Goal: Information Seeking & Learning: Learn about a topic

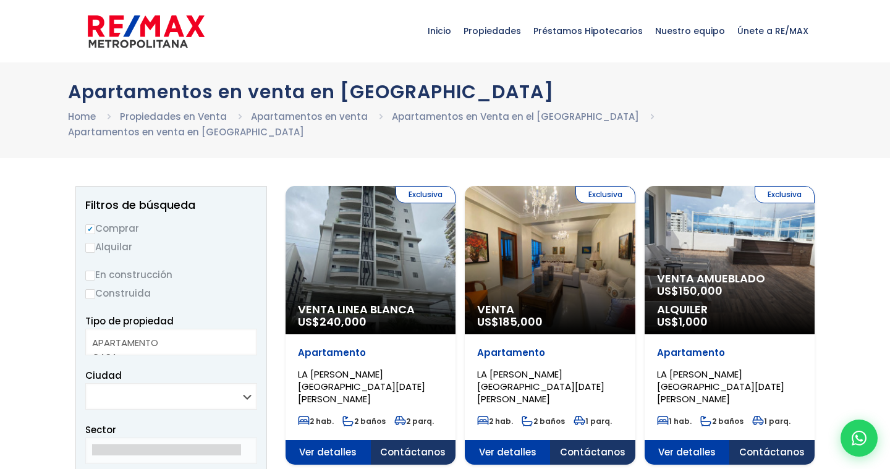
select select
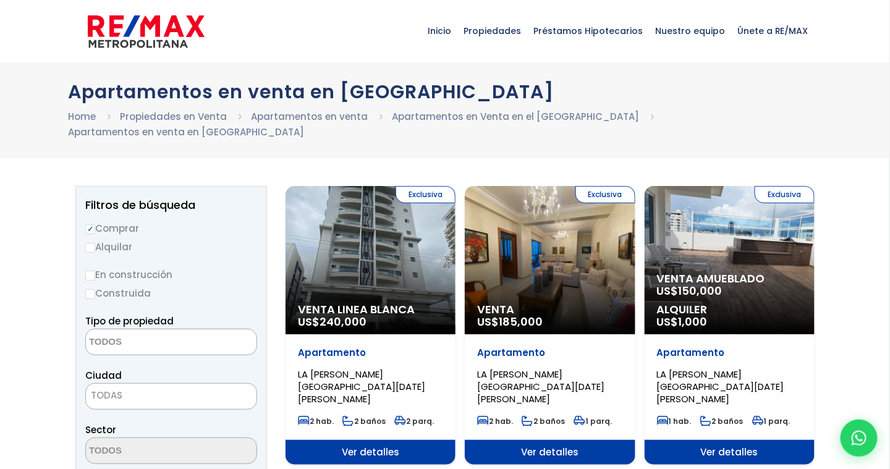
click at [362, 257] on div "Exclusiva Venta Linea Blanca US$ 240,000" at bounding box center [371, 260] width 170 height 148
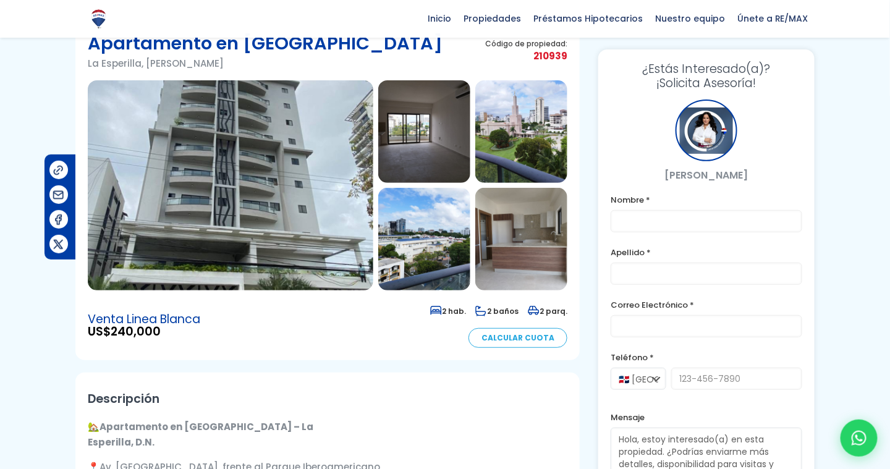
scroll to position [62, 0]
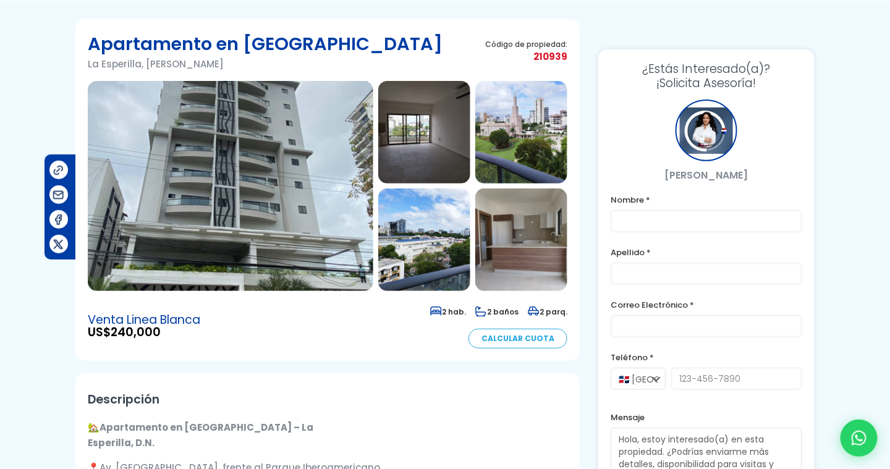
click at [435, 141] on img at bounding box center [424, 132] width 92 height 103
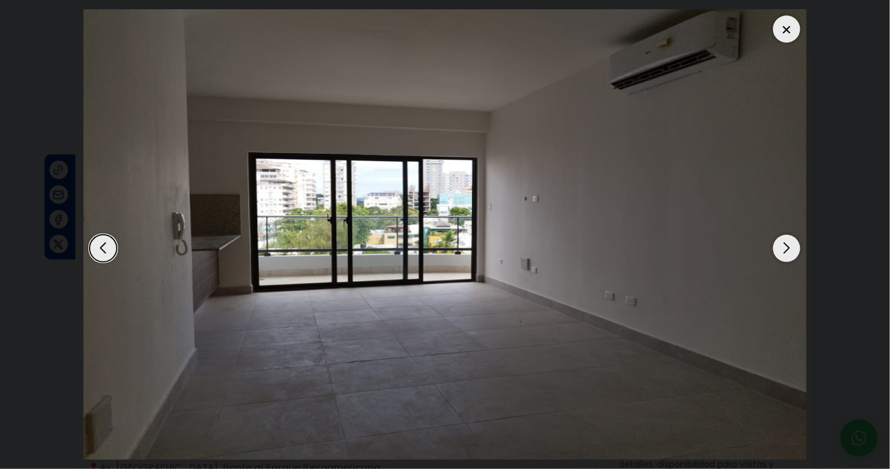
click at [790, 253] on div "Next slide" at bounding box center [787, 248] width 27 height 27
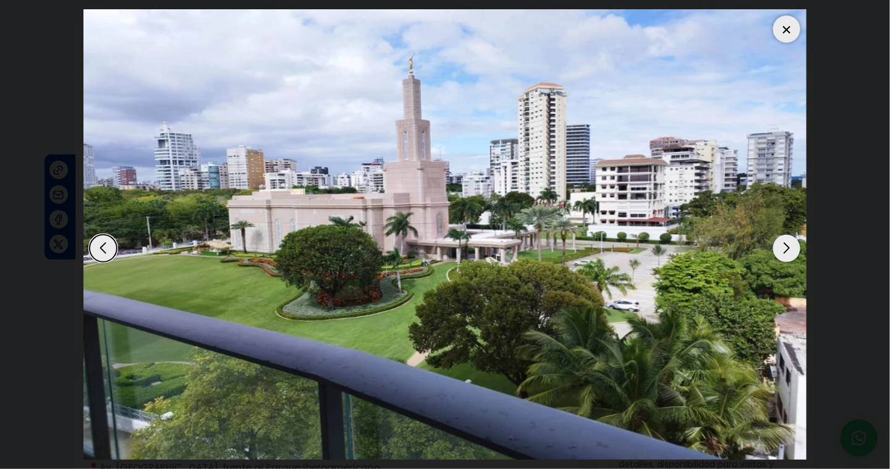
click at [790, 255] on div "Next slide" at bounding box center [787, 248] width 27 height 27
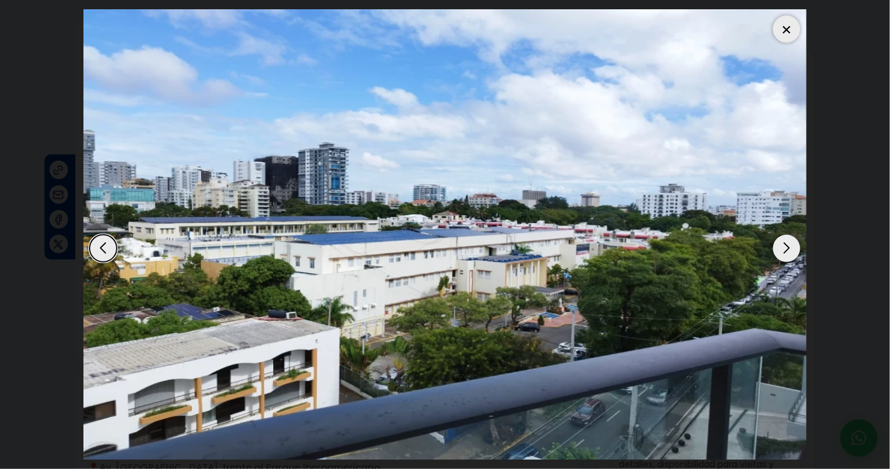
click at [790, 255] on div "Next slide" at bounding box center [787, 248] width 27 height 27
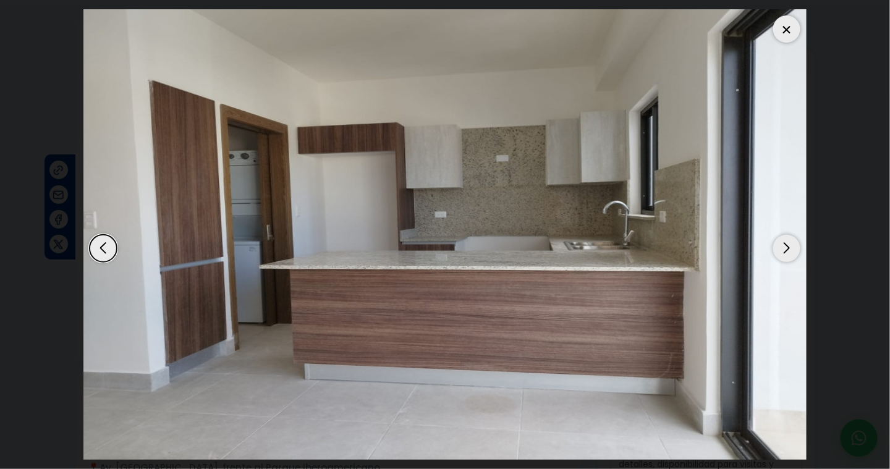
click at [790, 255] on div "Next slide" at bounding box center [787, 248] width 27 height 27
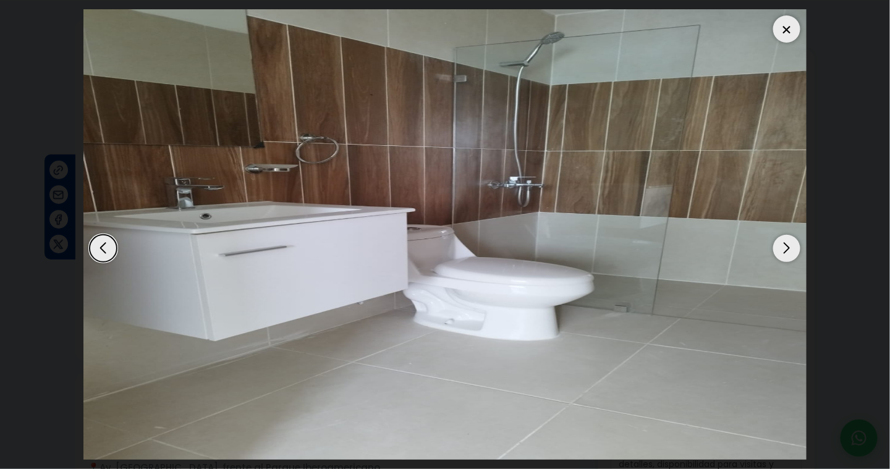
click at [790, 255] on div "Next slide" at bounding box center [787, 248] width 27 height 27
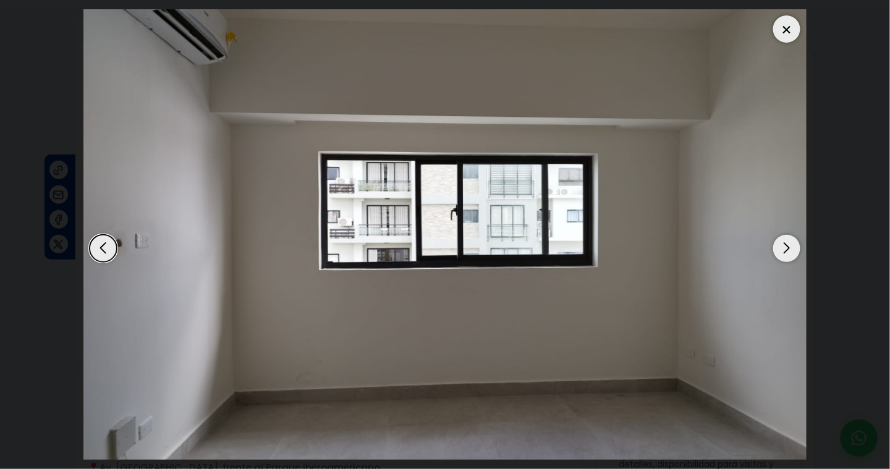
click at [790, 255] on div "Next slide" at bounding box center [787, 248] width 27 height 27
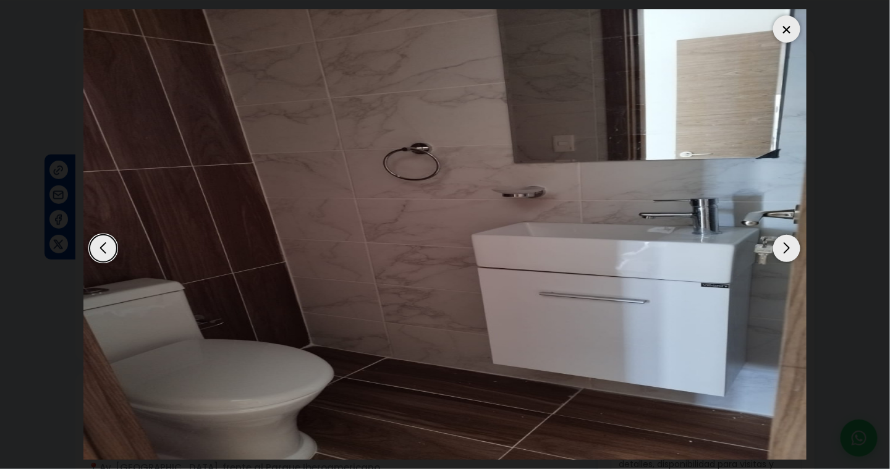
click at [790, 255] on div "Next slide" at bounding box center [787, 248] width 27 height 27
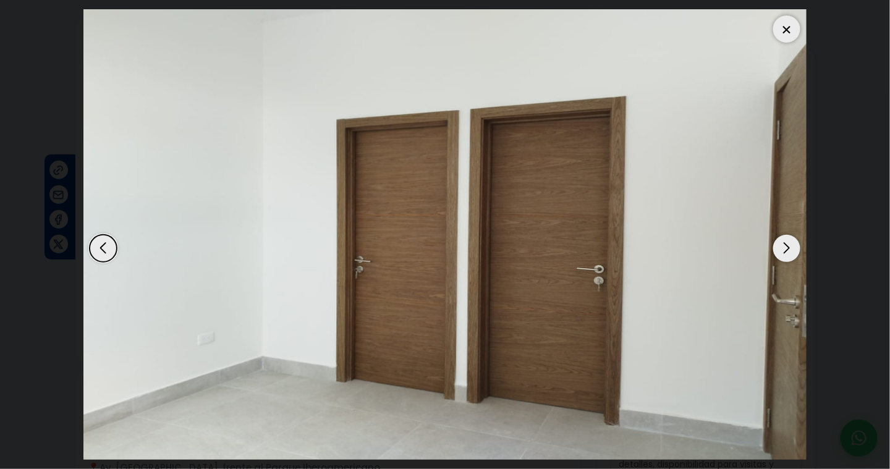
click at [790, 255] on div "Next slide" at bounding box center [787, 248] width 27 height 27
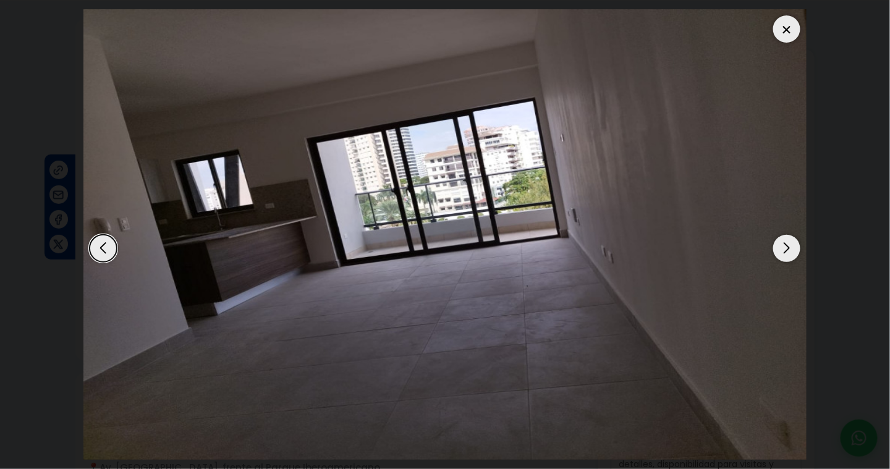
click at [783, 35] on div at bounding box center [787, 28] width 27 height 27
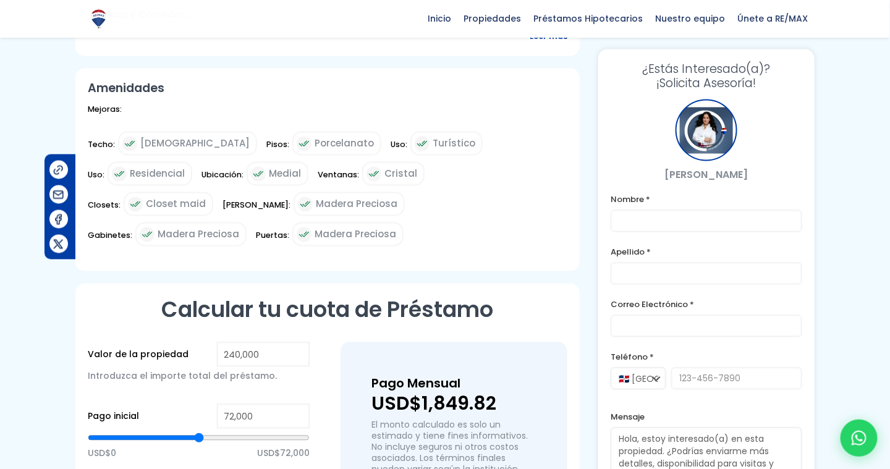
scroll to position [680, 0]
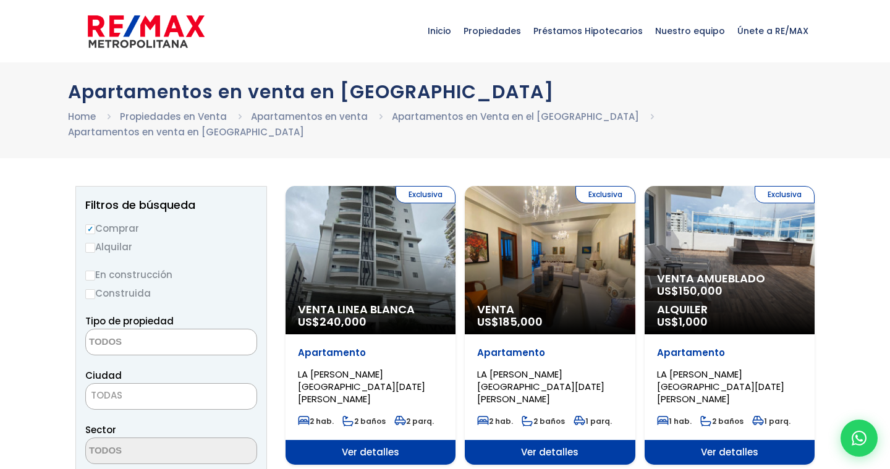
select select
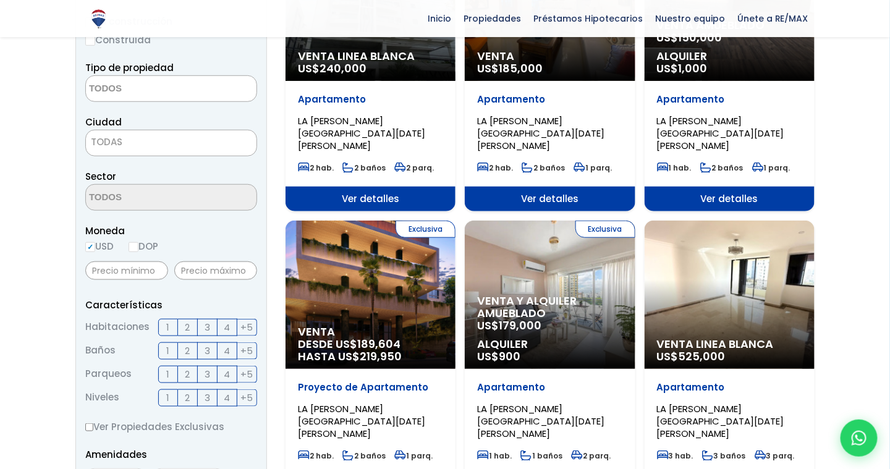
scroll to position [309, 0]
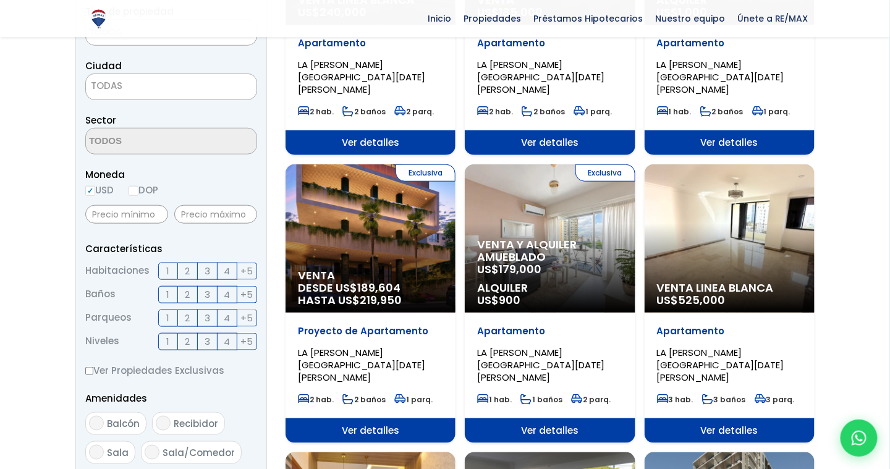
click at [370, 210] on div "Exclusiva Venta DESDE US$ 189,604 HASTA US$ 219,950" at bounding box center [371, 238] width 170 height 148
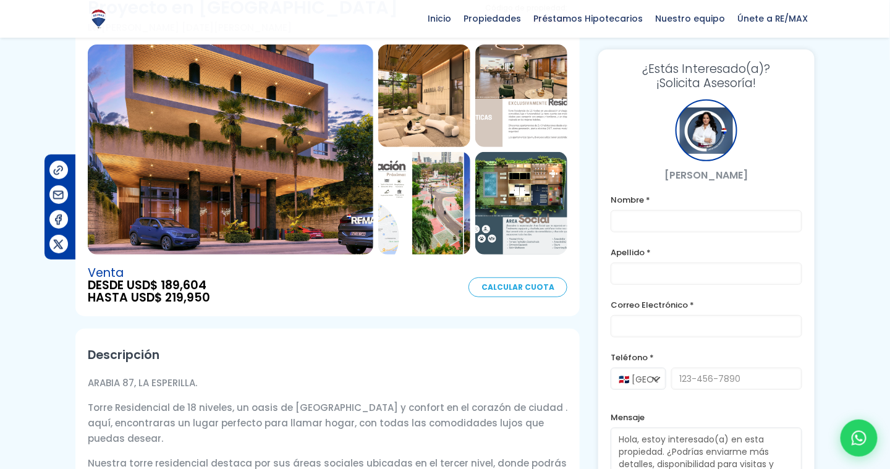
scroll to position [62, 0]
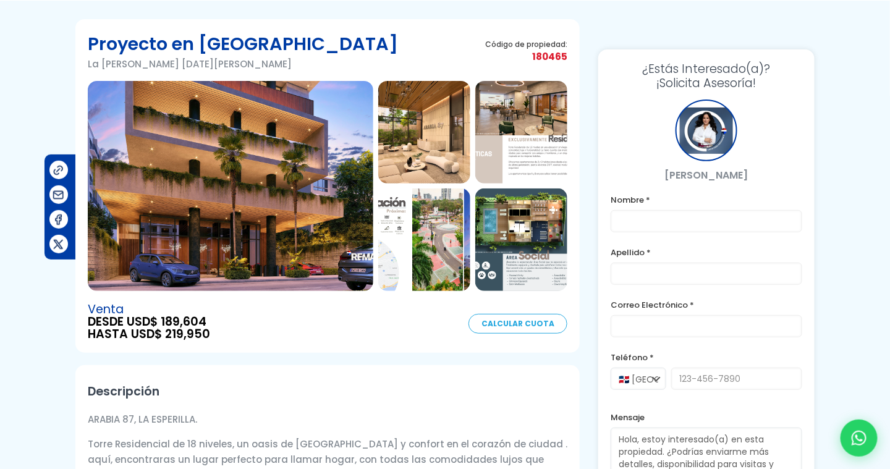
click at [299, 120] on img at bounding box center [231, 186] width 286 height 210
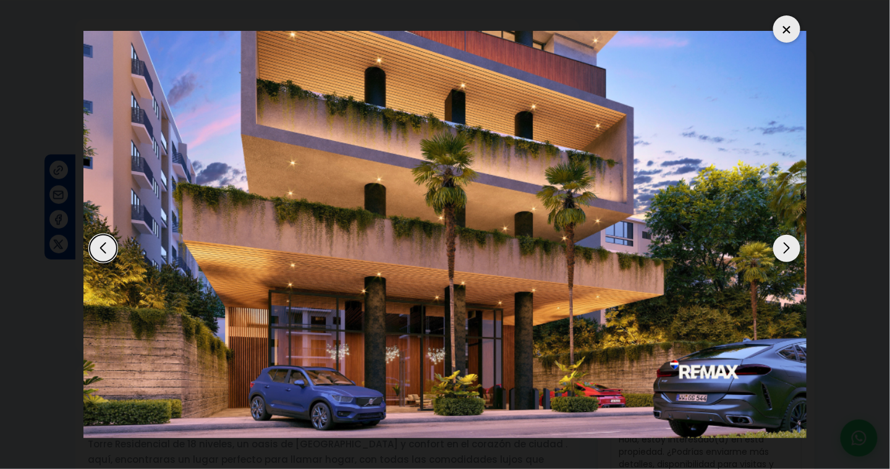
click at [785, 253] on div "Next slide" at bounding box center [787, 248] width 27 height 27
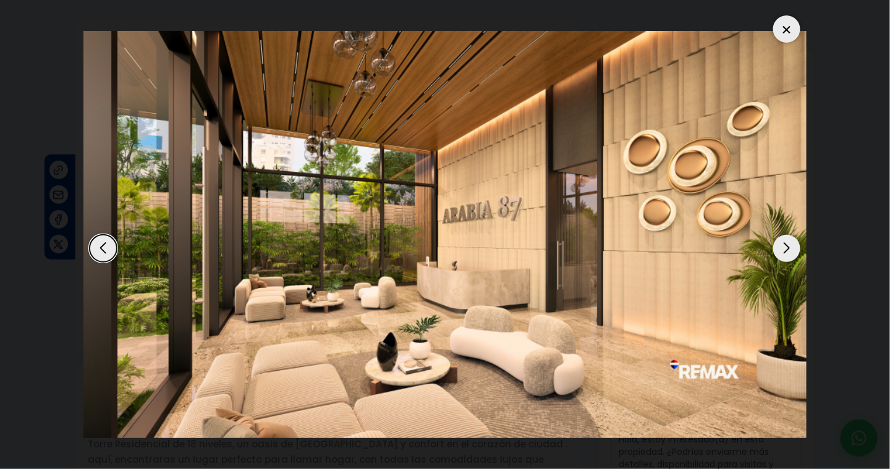
click at [785, 253] on div "Next slide" at bounding box center [787, 248] width 27 height 27
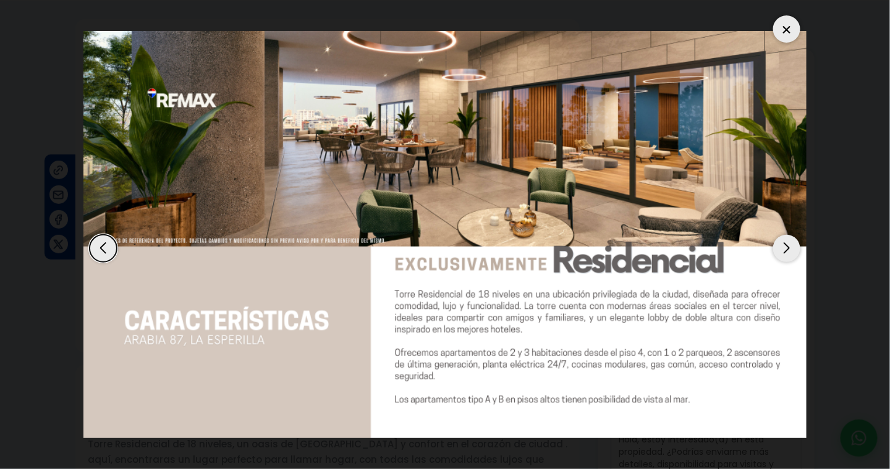
click at [785, 253] on div "Next slide" at bounding box center [787, 248] width 27 height 27
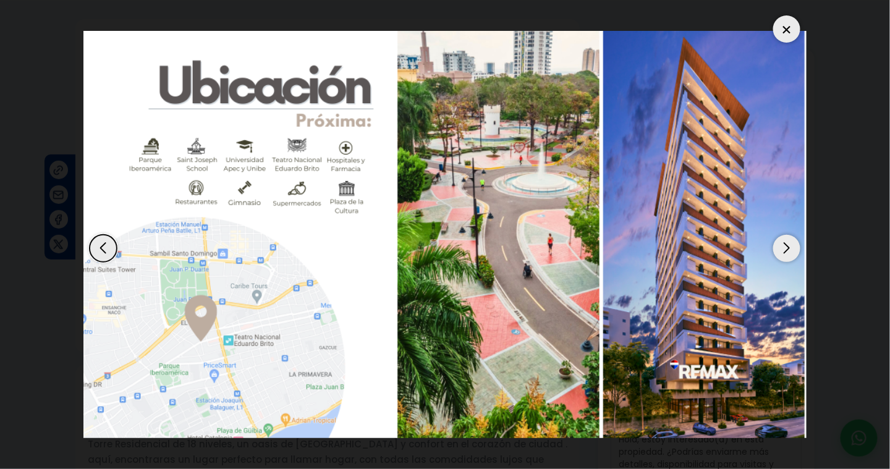
click at [786, 249] on div "Next slide" at bounding box center [787, 248] width 27 height 27
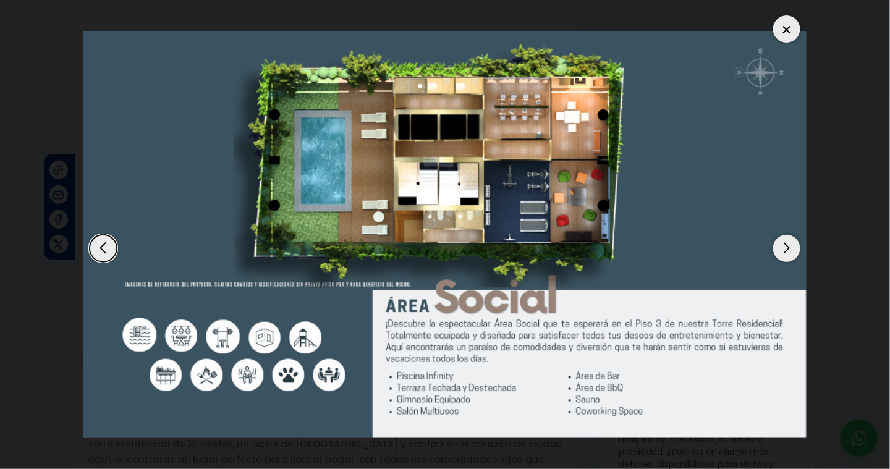
click at [786, 249] on div "Next slide" at bounding box center [787, 248] width 27 height 27
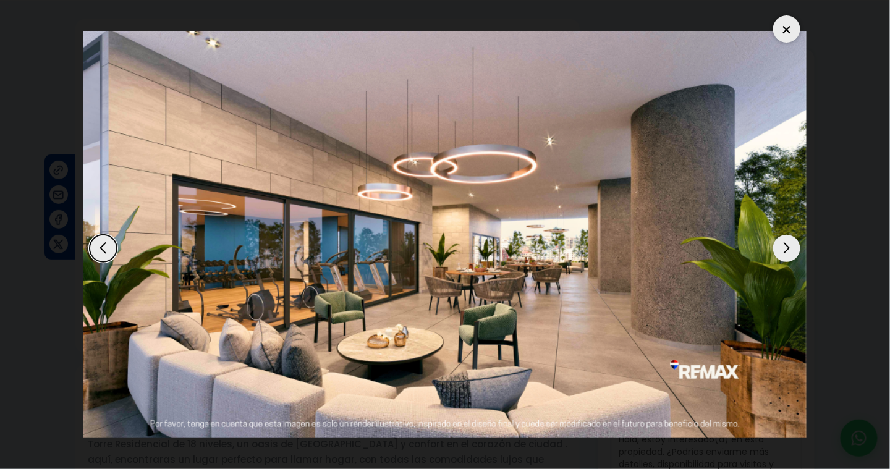
click at [786, 249] on div "Next slide" at bounding box center [787, 248] width 27 height 27
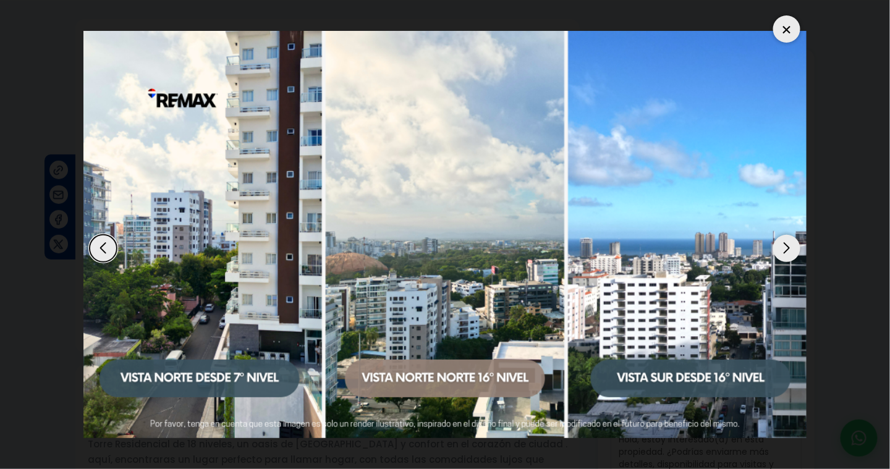
click at [789, 251] on div "Next slide" at bounding box center [787, 248] width 27 height 27
click at [104, 241] on div "Previous slide" at bounding box center [103, 248] width 27 height 27
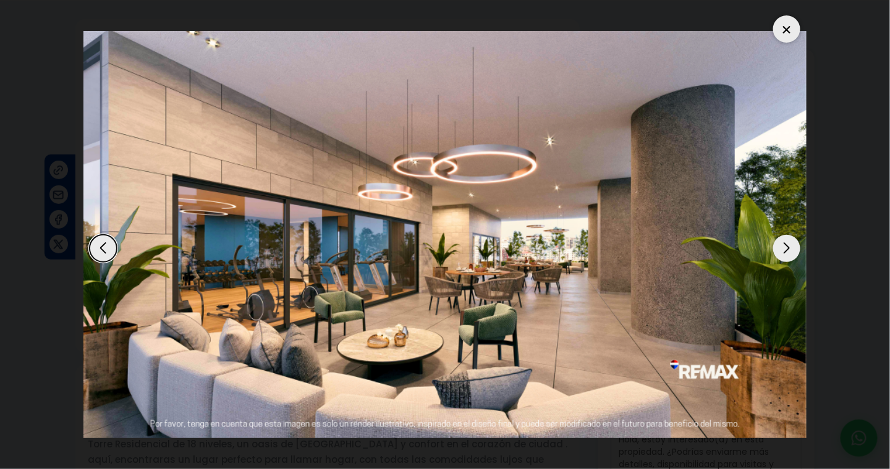
click at [788, 252] on div "Next slide" at bounding box center [787, 248] width 27 height 27
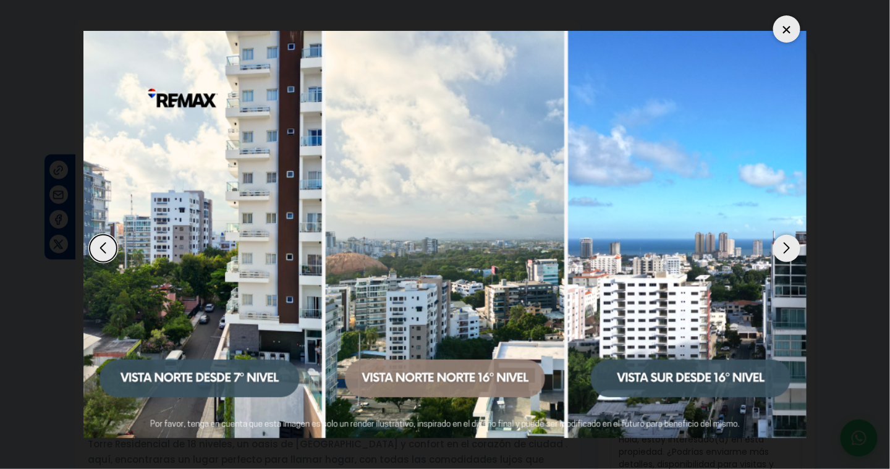
click at [785, 252] on div "Next slide" at bounding box center [787, 248] width 27 height 27
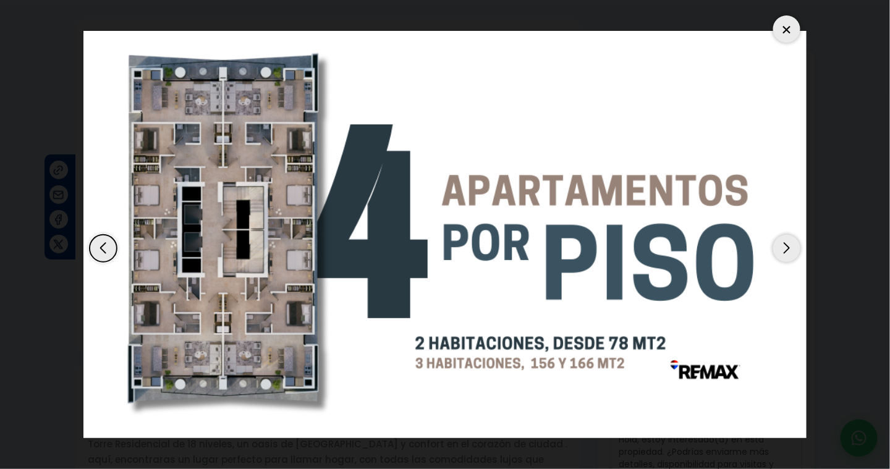
click at [788, 250] on div "Next slide" at bounding box center [787, 248] width 27 height 27
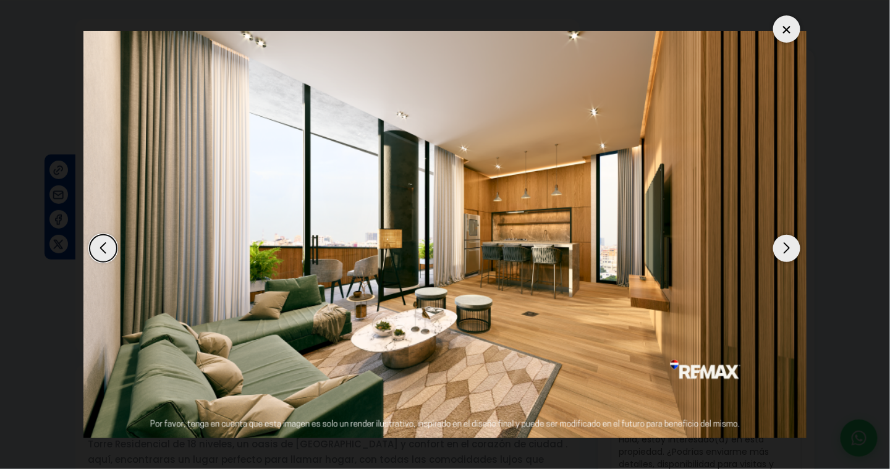
click at [789, 249] on div "Next slide" at bounding box center [787, 248] width 27 height 27
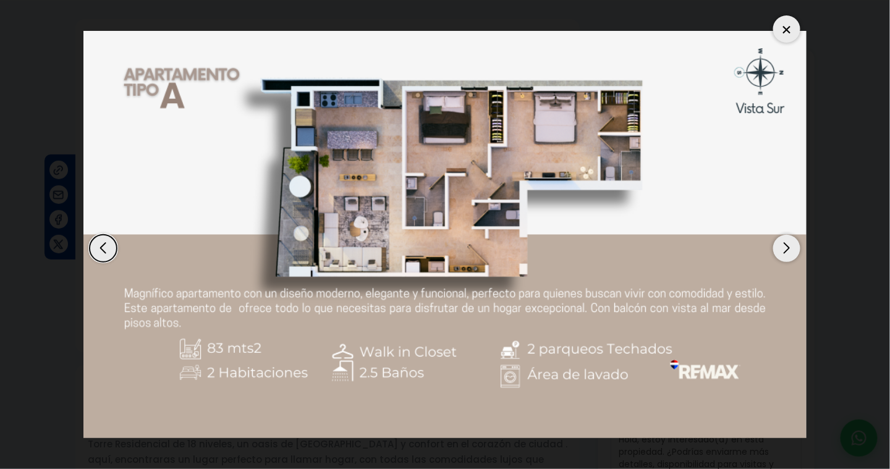
click at [790, 248] on div "Next slide" at bounding box center [787, 248] width 27 height 27
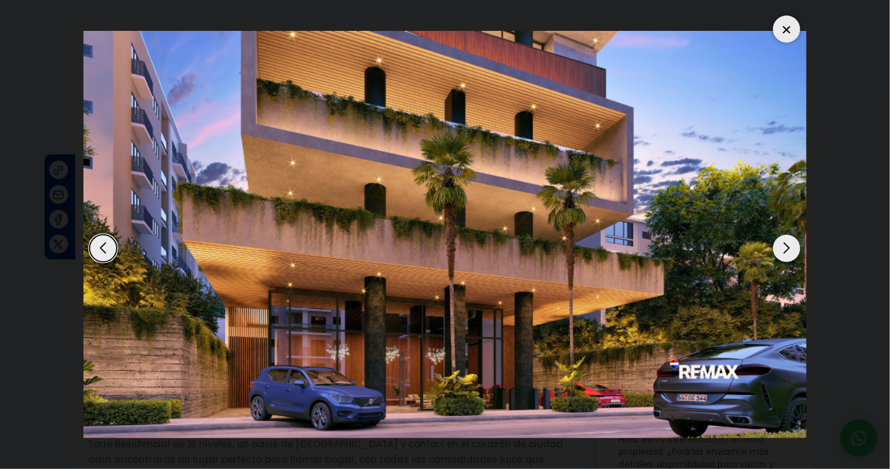
click at [790, 246] on div "Next slide" at bounding box center [787, 248] width 27 height 27
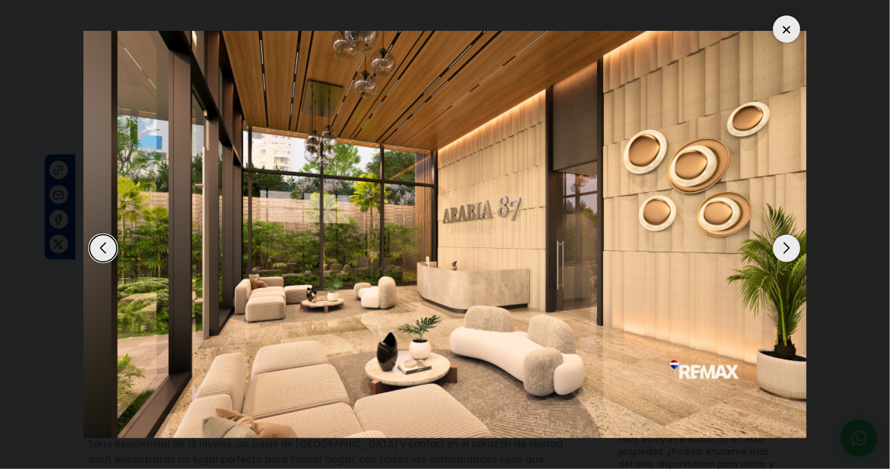
click at [98, 249] on div "Previous slide" at bounding box center [103, 248] width 27 height 27
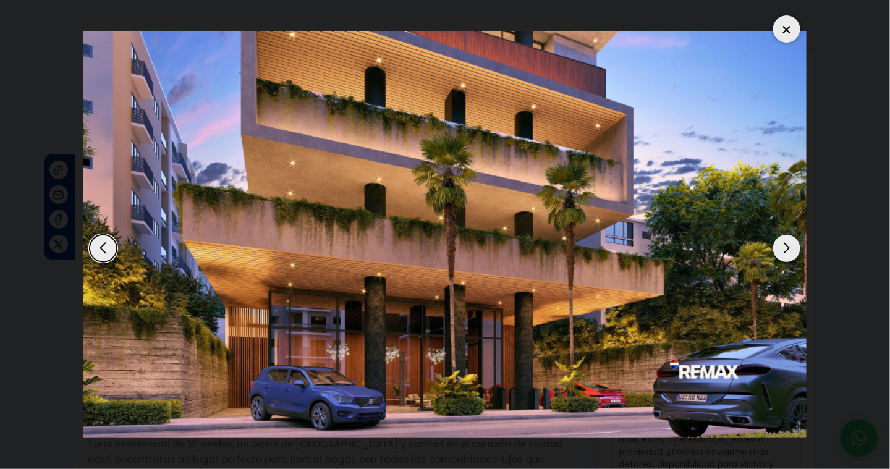
click at [98, 249] on div "Previous slide" at bounding box center [103, 248] width 27 height 27
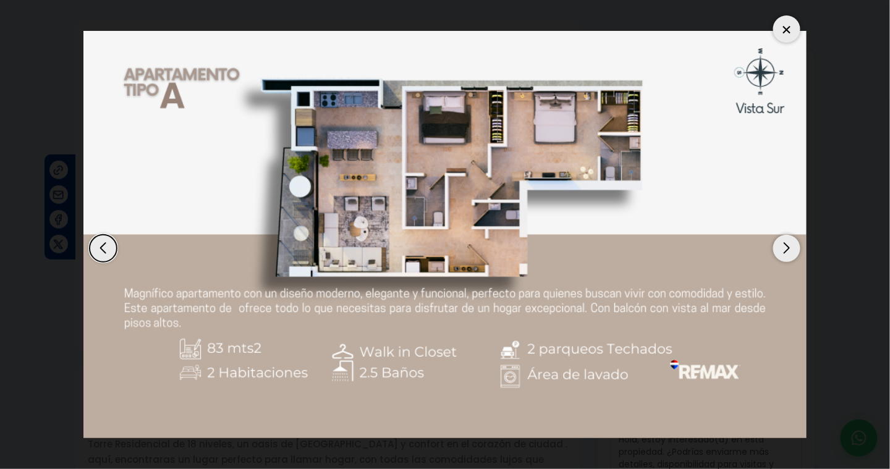
click at [790, 33] on div at bounding box center [787, 28] width 27 height 27
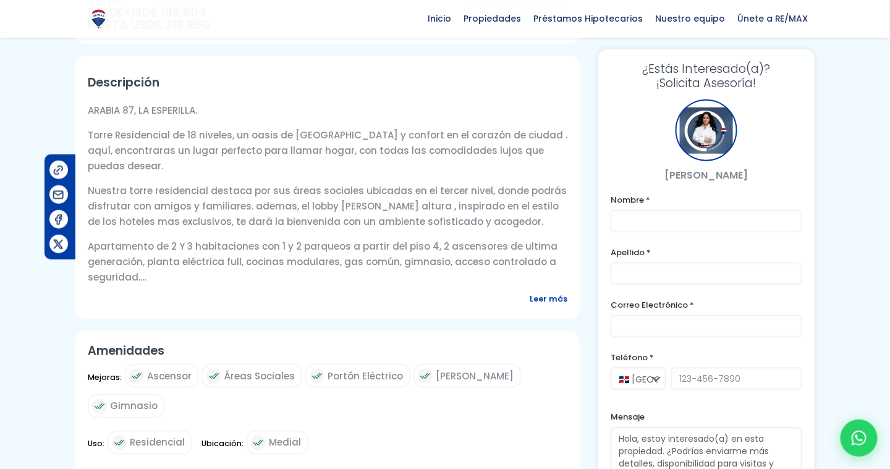
scroll to position [371, 0]
click at [548, 298] on span "Leer más" at bounding box center [549, 298] width 38 height 15
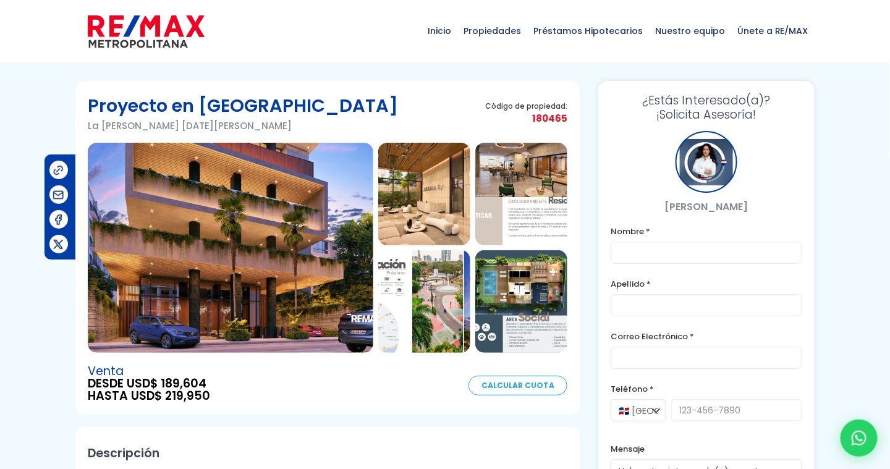
scroll to position [0, 0]
click at [531, 177] on img at bounding box center [522, 194] width 92 height 103
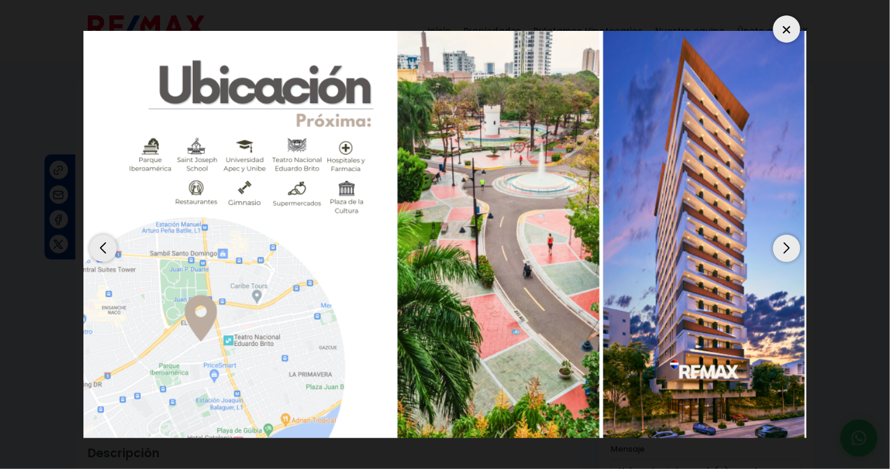
click at [787, 249] on div "Next slide" at bounding box center [787, 248] width 27 height 27
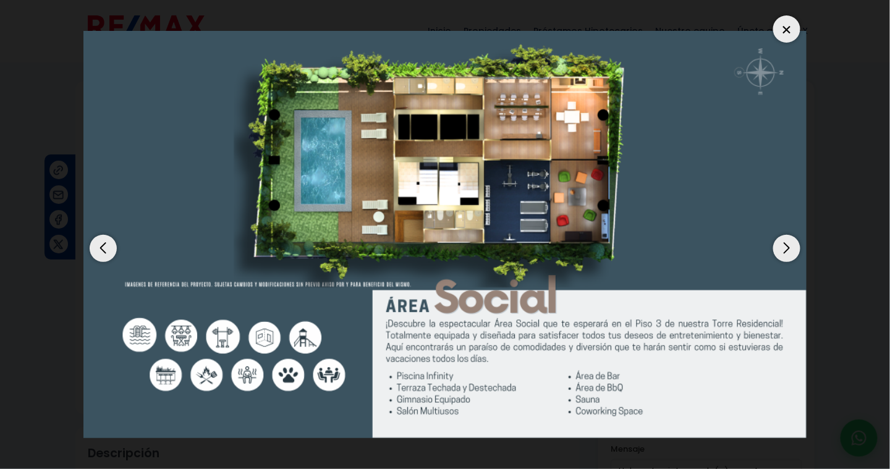
click at [791, 254] on div "Next slide" at bounding box center [787, 248] width 27 height 27
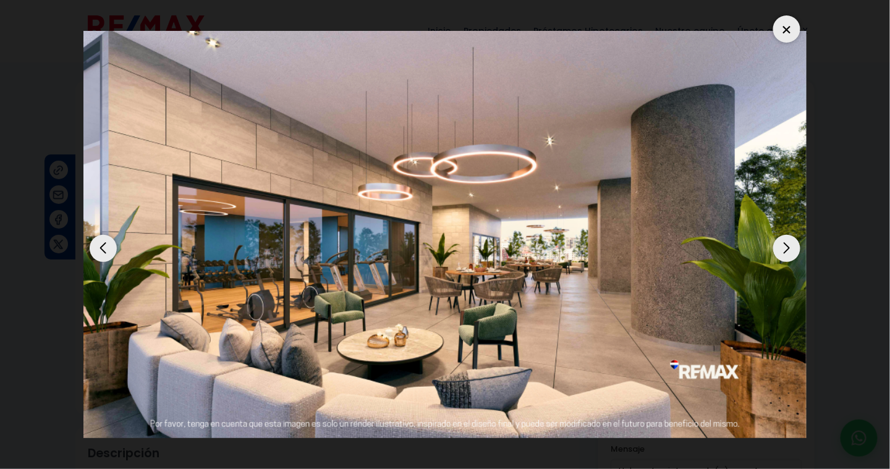
click at [791, 254] on div "Next slide" at bounding box center [787, 248] width 27 height 27
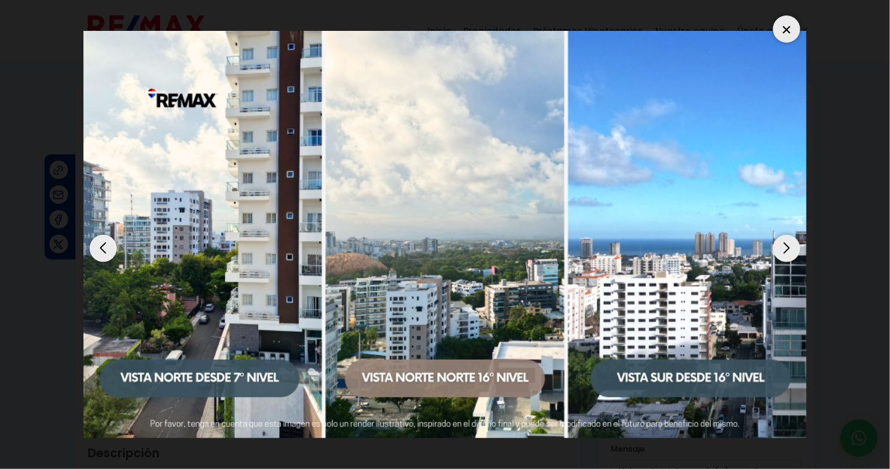
click at [790, 252] on div "Next slide" at bounding box center [787, 248] width 27 height 27
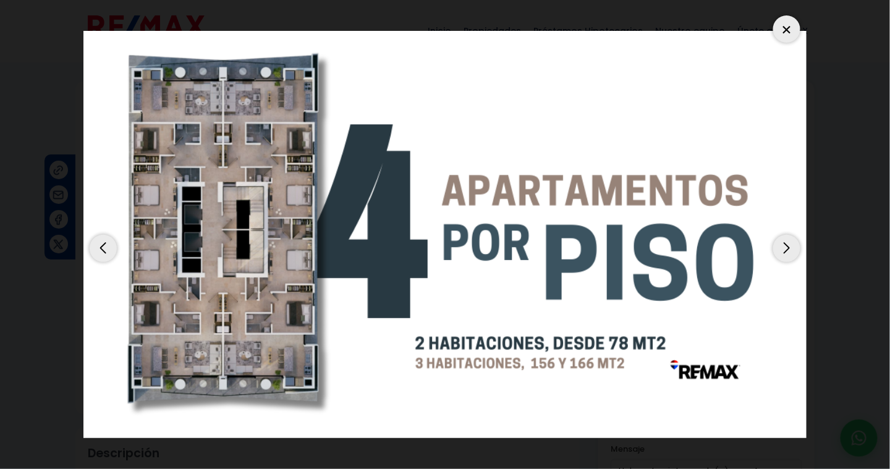
click at [790, 252] on div "Next slide" at bounding box center [787, 248] width 27 height 27
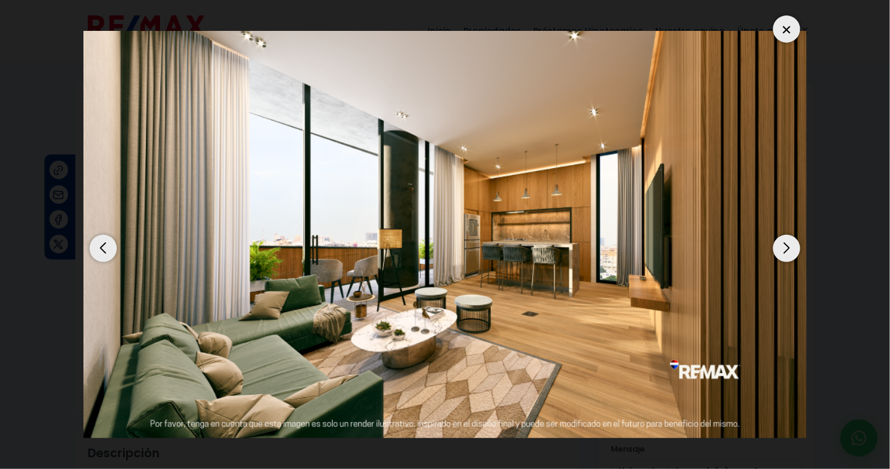
click at [100, 255] on div "Previous slide" at bounding box center [103, 248] width 27 height 27
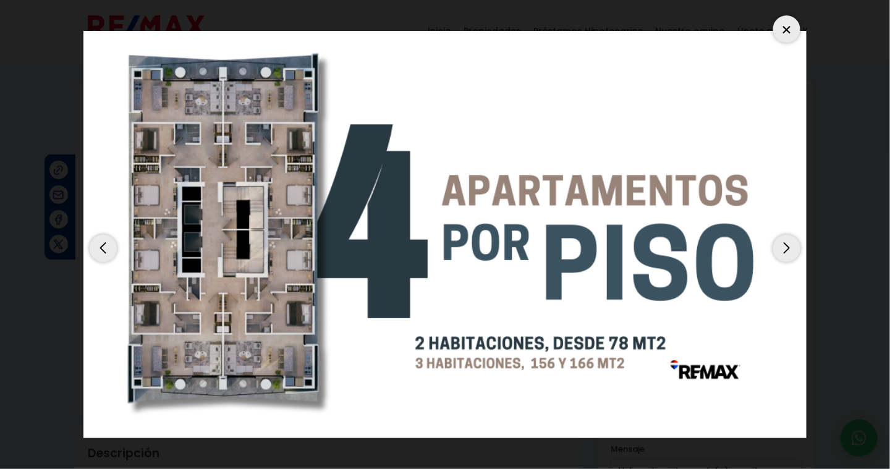
click at [783, 247] on div "Next slide" at bounding box center [787, 248] width 27 height 27
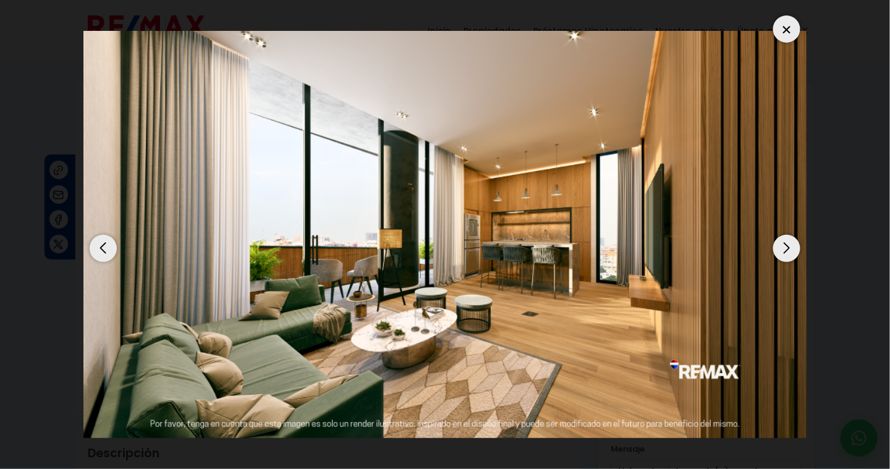
click at [783, 247] on div "Next slide" at bounding box center [787, 248] width 27 height 27
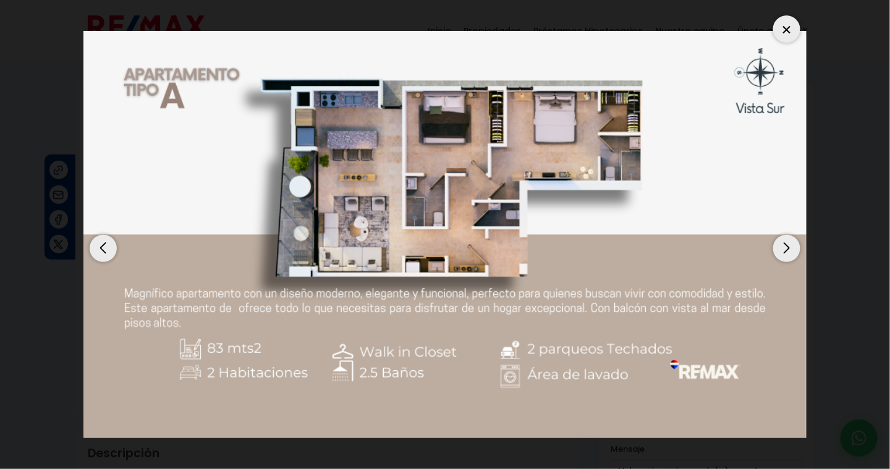
click at [103, 254] on div "Previous slide" at bounding box center [103, 248] width 27 height 27
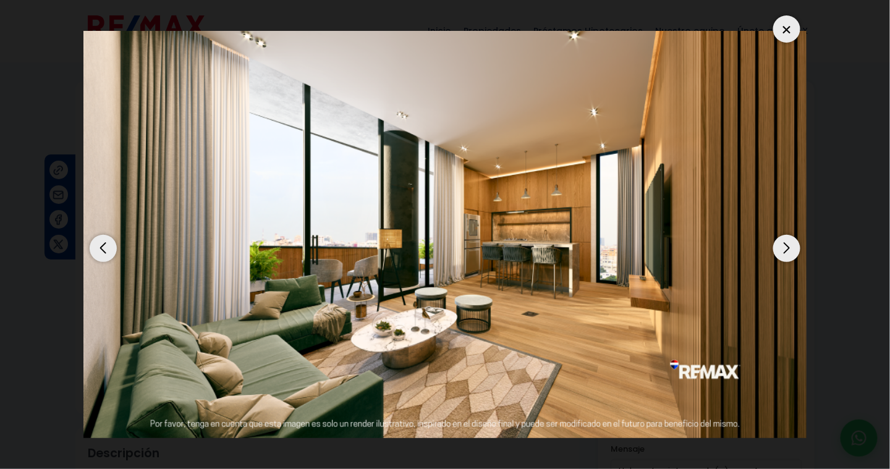
click at [104, 253] on div "Previous slide" at bounding box center [103, 248] width 27 height 27
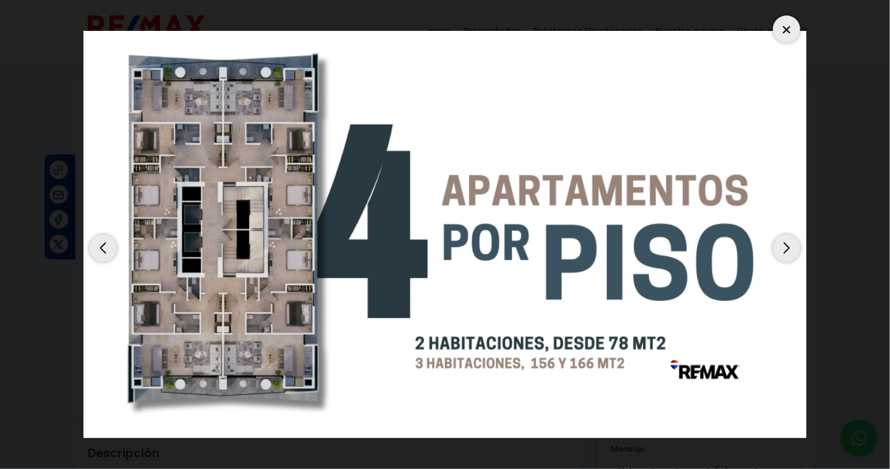
click at [790, 252] on div "Next slide" at bounding box center [787, 248] width 27 height 27
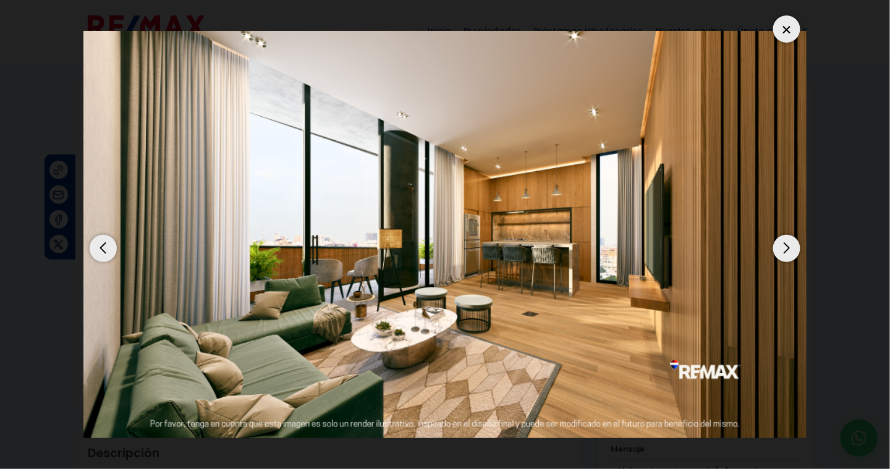
click at [790, 252] on div "Next slide" at bounding box center [787, 248] width 27 height 27
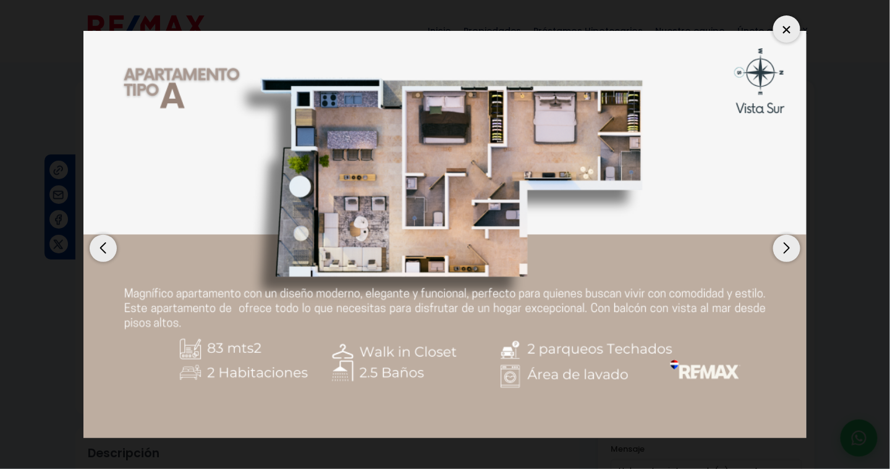
click at [103, 250] on div "Previous slide" at bounding box center [103, 248] width 27 height 27
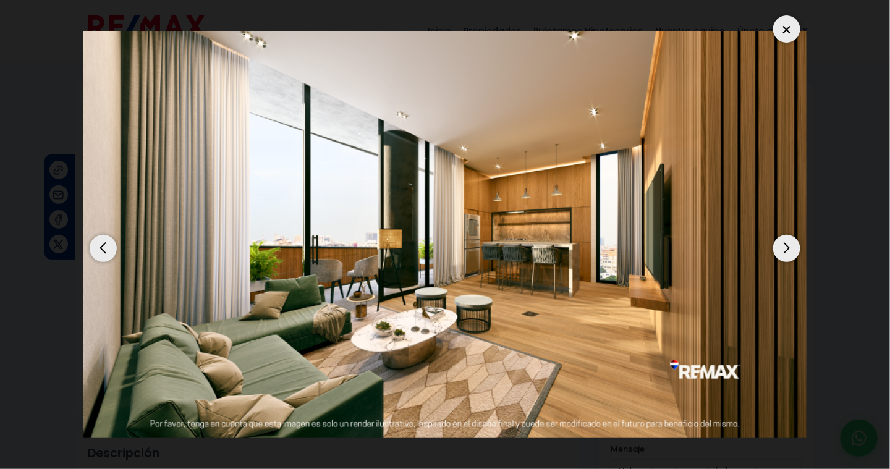
click at [103, 249] on div "Previous slide" at bounding box center [103, 248] width 27 height 27
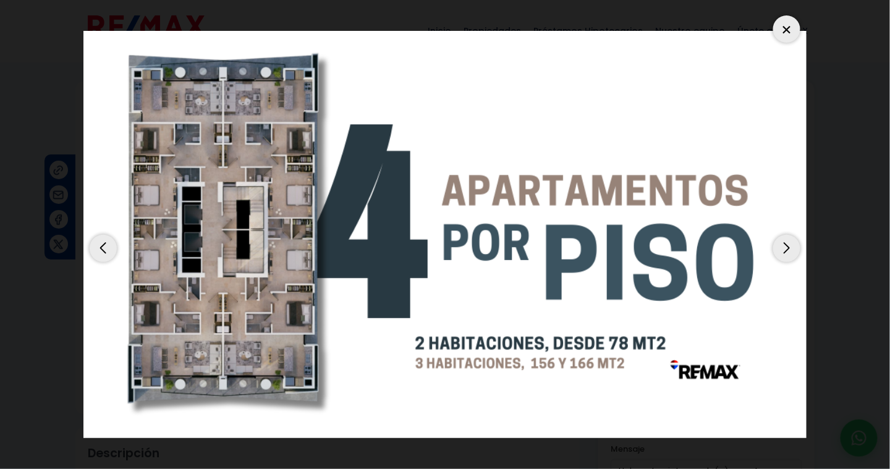
click at [793, 252] on div "Next slide" at bounding box center [787, 248] width 27 height 27
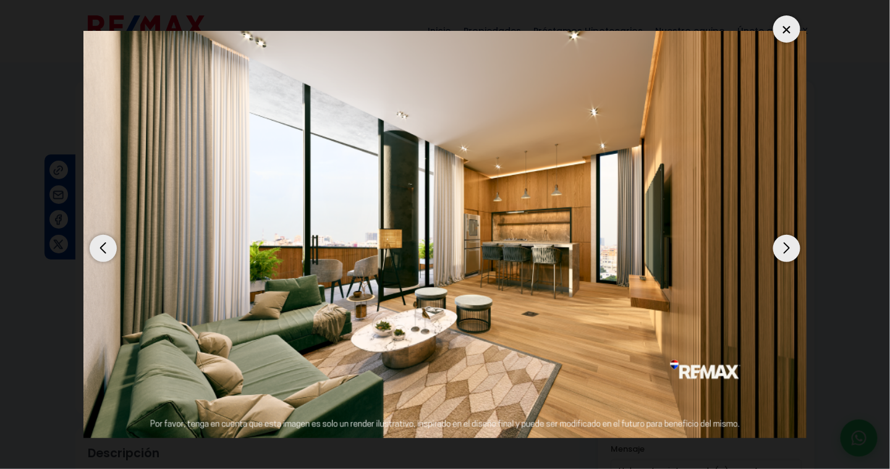
click at [790, 250] on div "Next slide" at bounding box center [787, 248] width 27 height 27
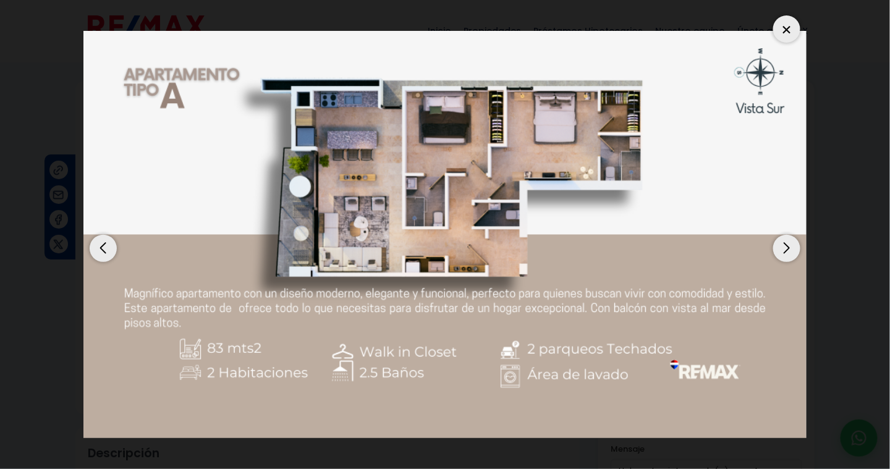
click at [790, 243] on div "Next slide" at bounding box center [787, 248] width 27 height 27
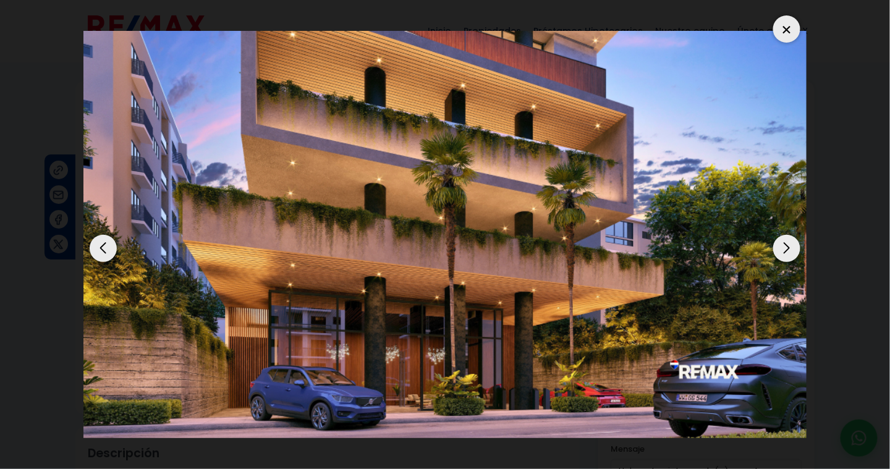
click at [106, 247] on div "Previous slide" at bounding box center [103, 248] width 27 height 27
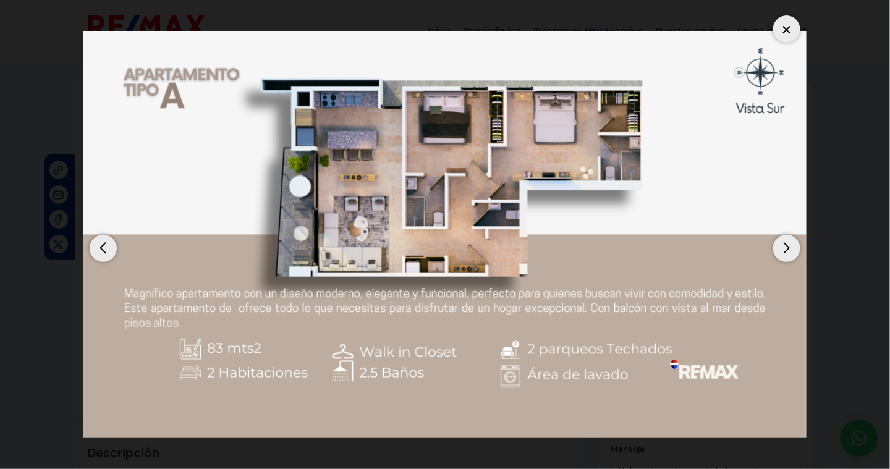
click at [109, 247] on div "Previous slide" at bounding box center [103, 248] width 27 height 27
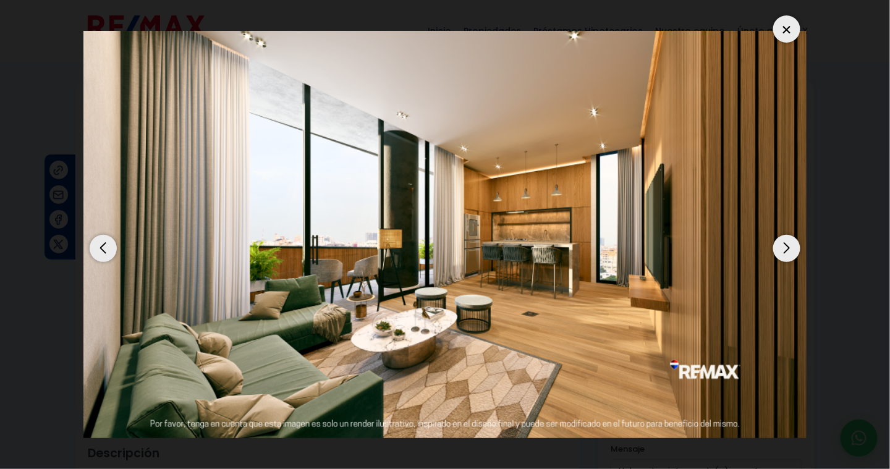
click at [97, 250] on div "Previous slide" at bounding box center [103, 248] width 27 height 27
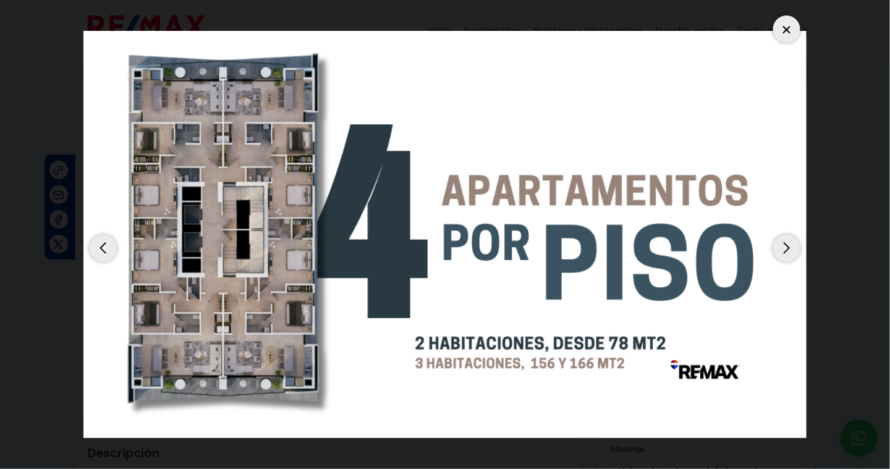
click at [96, 250] on div "Previous slide" at bounding box center [103, 248] width 27 height 27
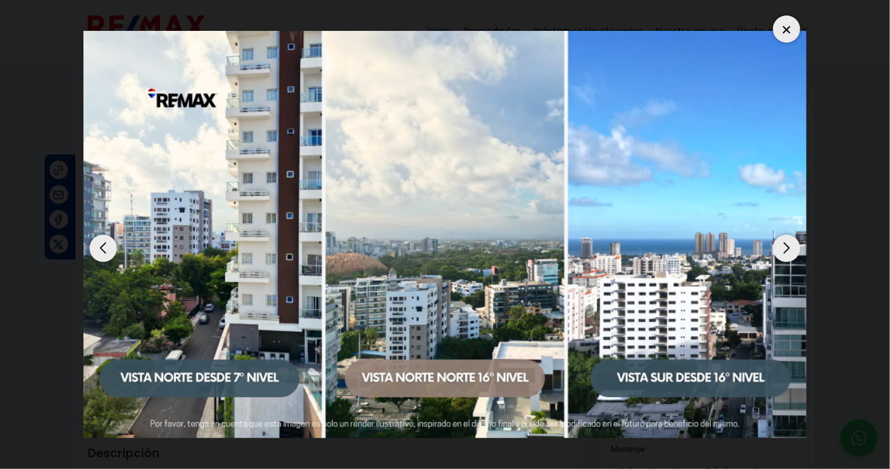
click at [787, 250] on div "Next slide" at bounding box center [787, 248] width 27 height 27
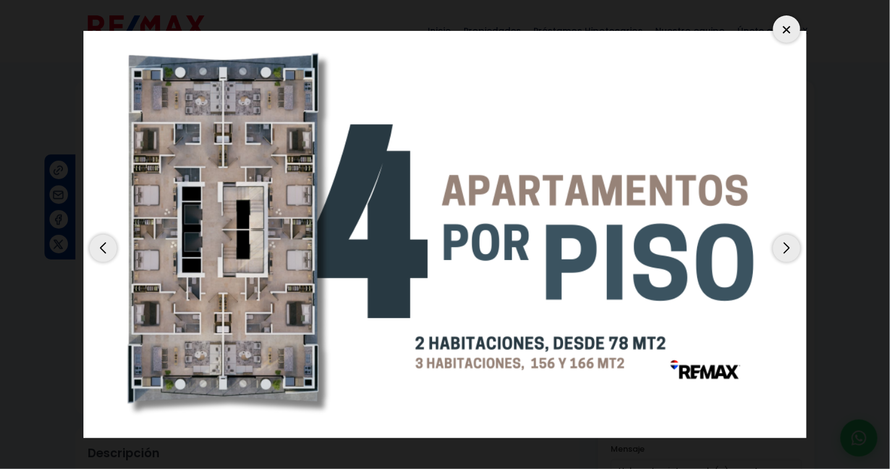
click at [787, 250] on div "Next slide" at bounding box center [787, 248] width 27 height 27
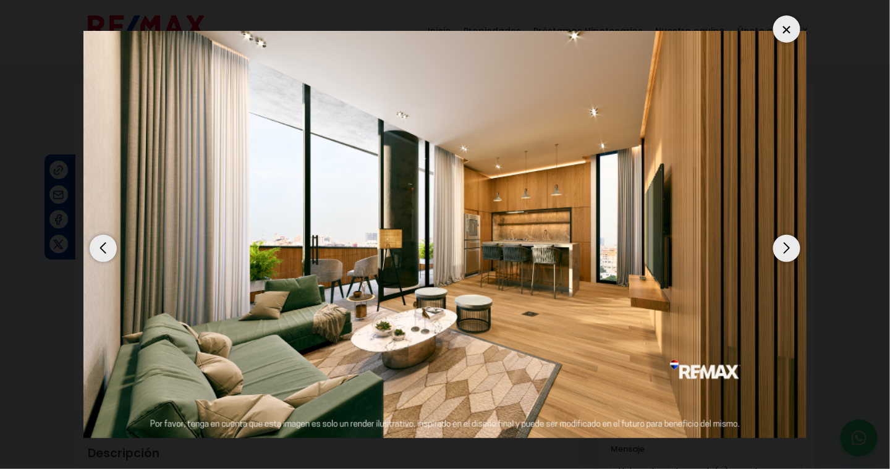
click at [101, 247] on div "Previous slide" at bounding box center [103, 248] width 27 height 27
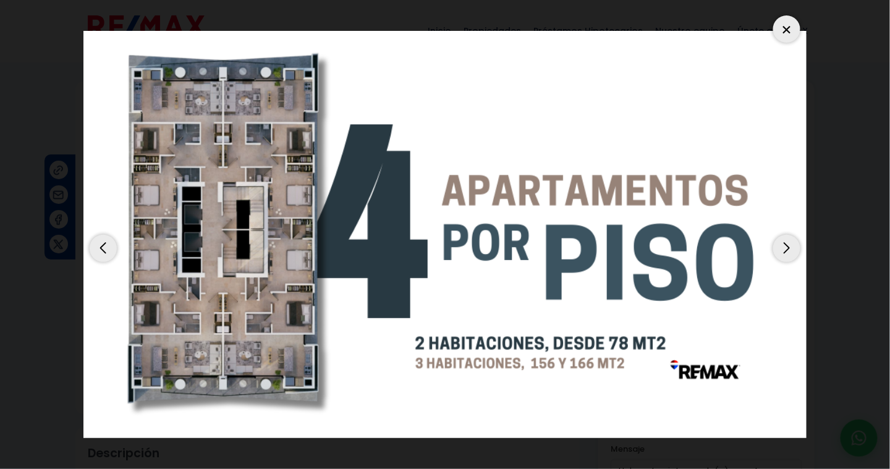
click at [101, 247] on div "Previous slide" at bounding box center [103, 248] width 27 height 27
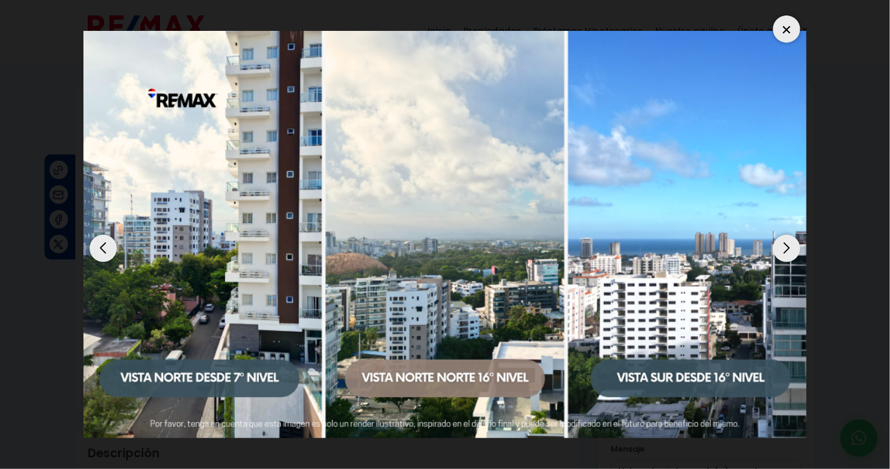
click at [101, 247] on div "Previous slide" at bounding box center [103, 248] width 27 height 27
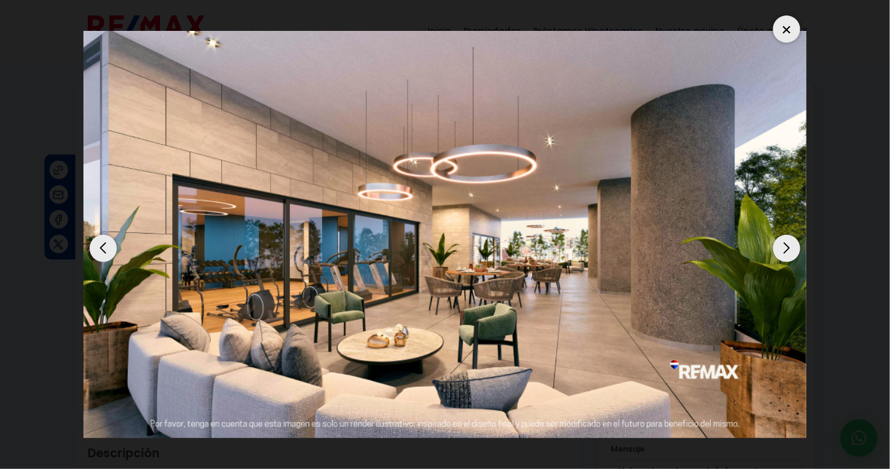
click at [101, 247] on div "Previous slide" at bounding box center [103, 248] width 27 height 27
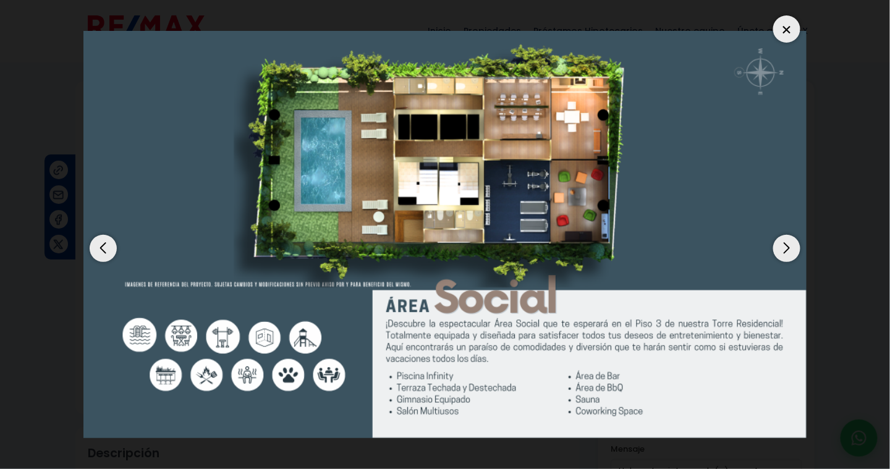
click at [100, 247] on div "Previous slide" at bounding box center [103, 248] width 27 height 27
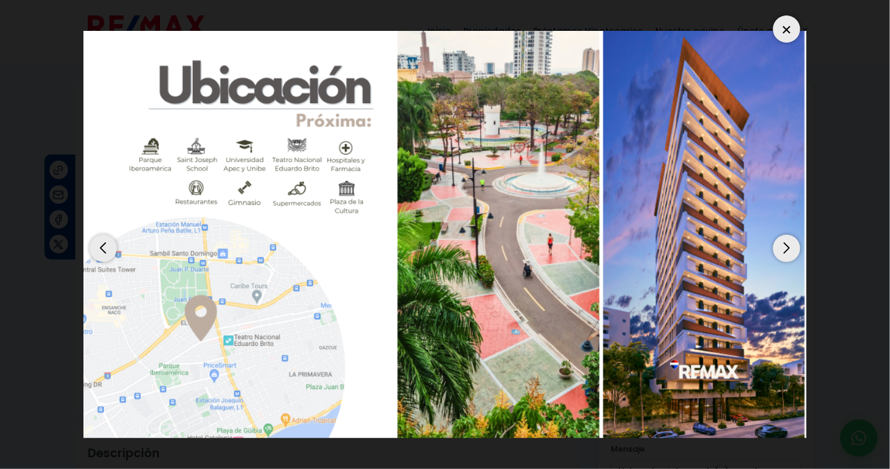
click at [789, 252] on div "Next slide" at bounding box center [787, 248] width 27 height 27
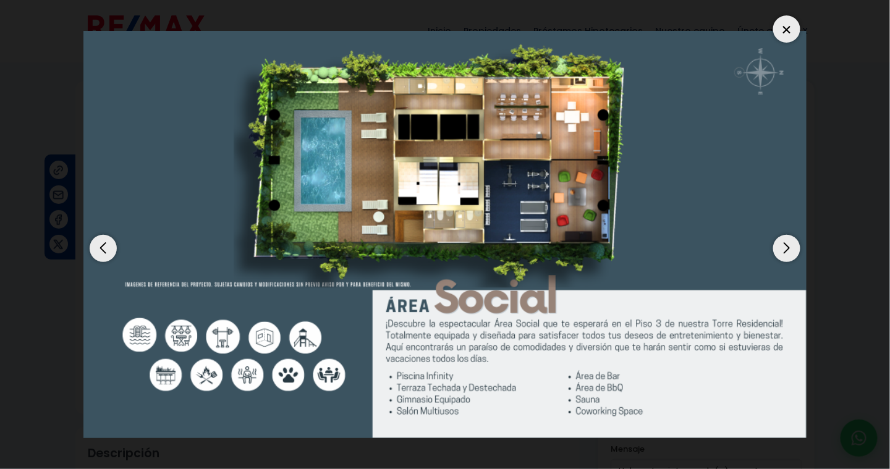
click at [785, 247] on div "Next slide" at bounding box center [787, 248] width 27 height 27
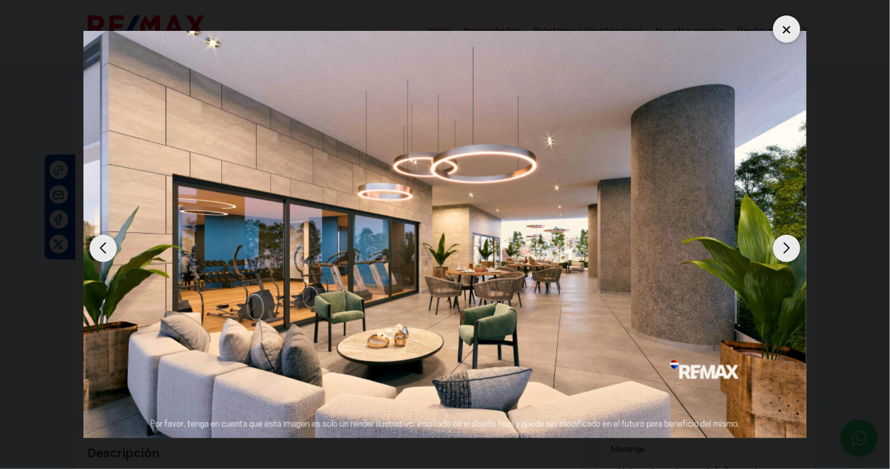
click at [787, 245] on div "Next slide" at bounding box center [787, 248] width 27 height 27
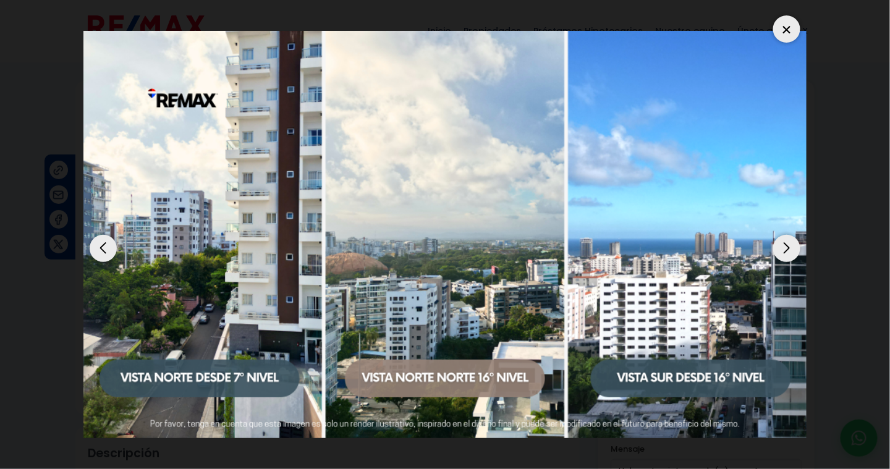
click at [105, 257] on div "Previous slide" at bounding box center [103, 248] width 27 height 27
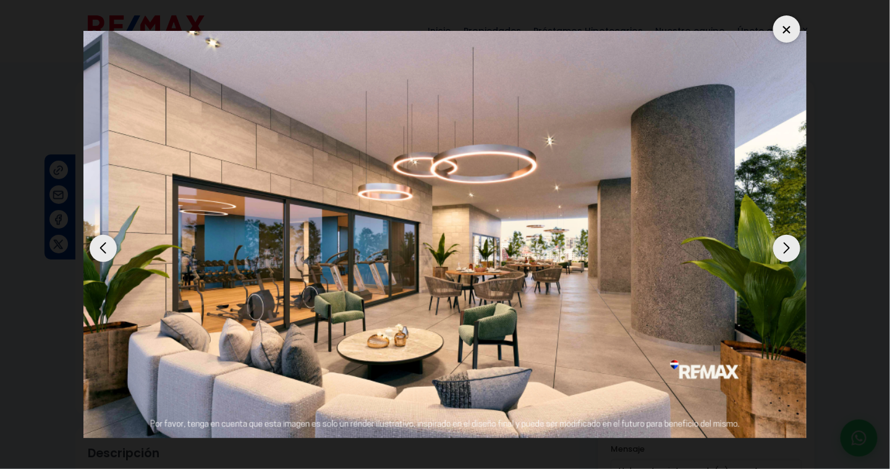
click at [106, 257] on div "Previous slide" at bounding box center [103, 248] width 27 height 27
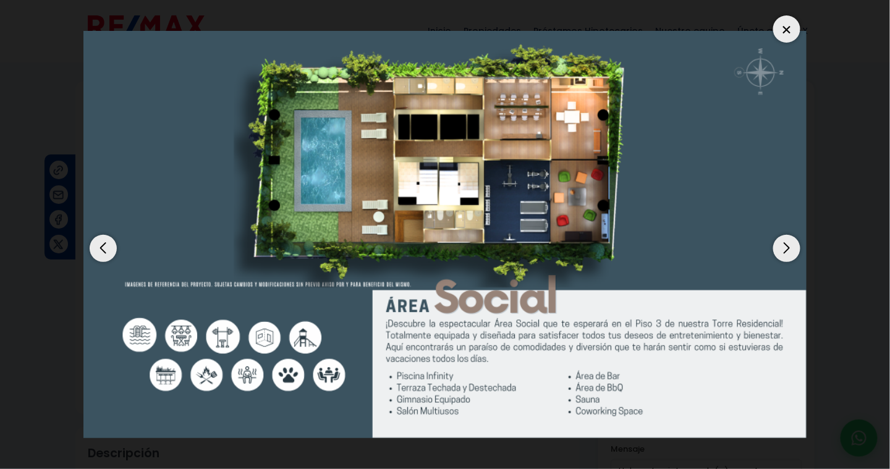
click at [107, 255] on div "Previous slide" at bounding box center [103, 248] width 27 height 27
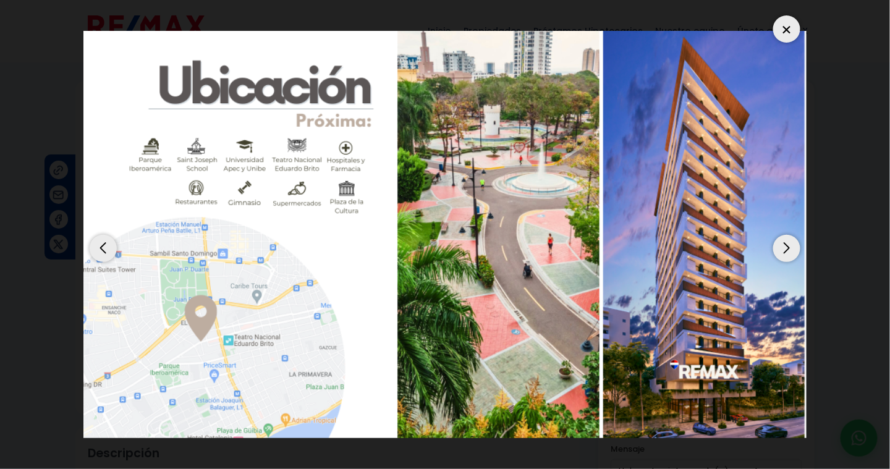
click at [793, 251] on div "Next slide" at bounding box center [787, 248] width 27 height 27
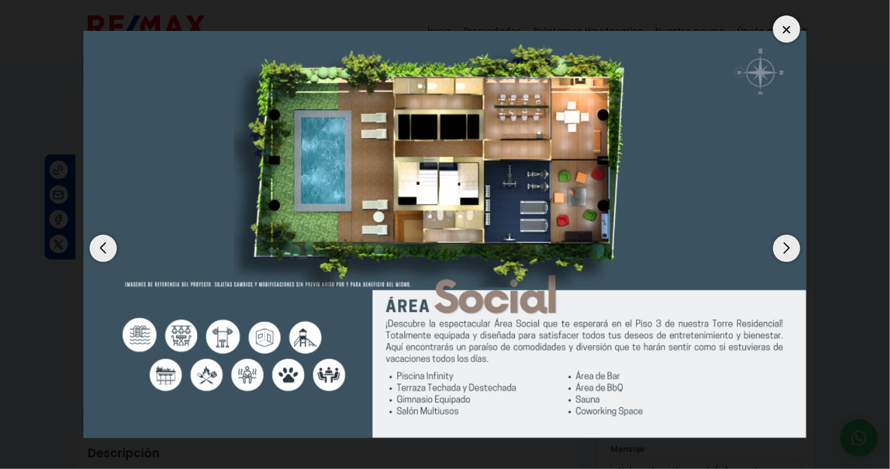
click at [795, 255] on div "Next slide" at bounding box center [787, 248] width 27 height 27
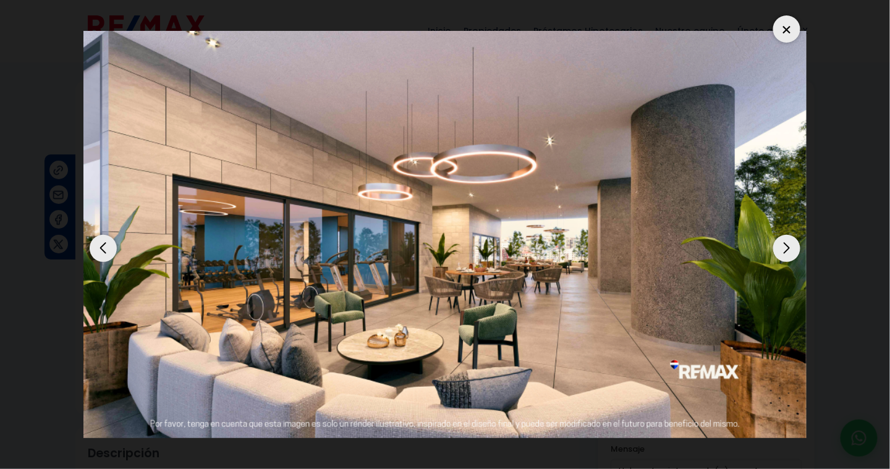
click at [795, 255] on div "Next slide" at bounding box center [787, 248] width 27 height 27
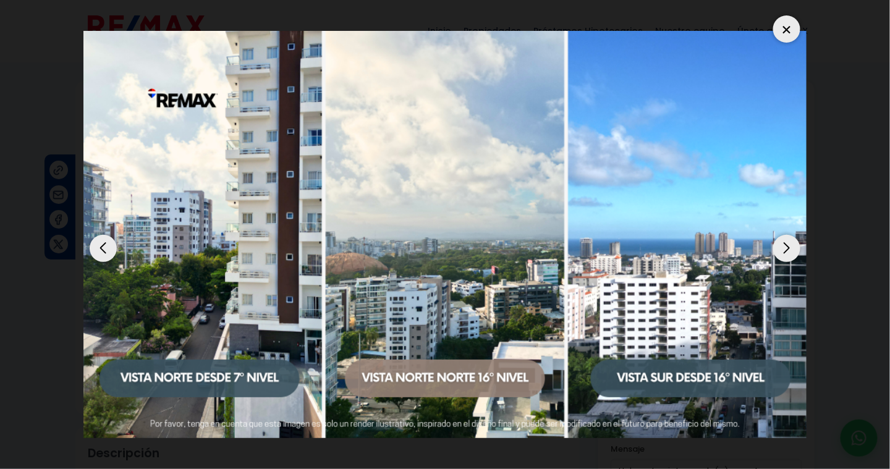
click at [101, 244] on div "Previous slide" at bounding box center [103, 248] width 27 height 27
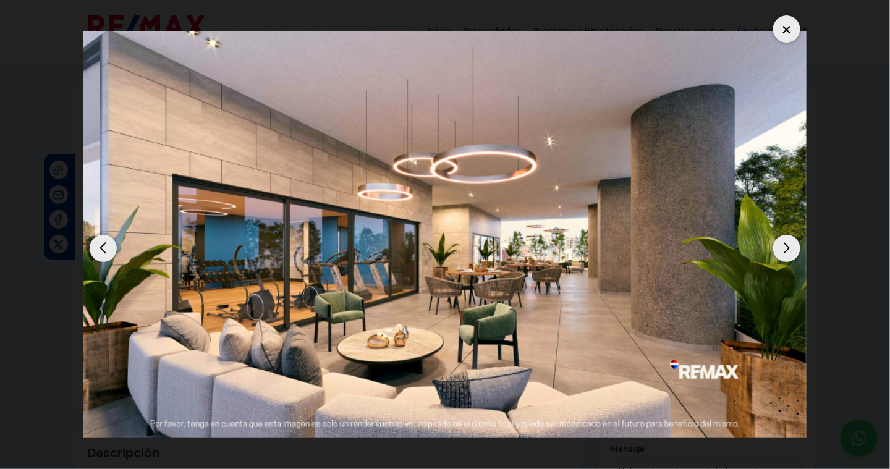
click at [100, 244] on div "Previous slide" at bounding box center [103, 248] width 27 height 27
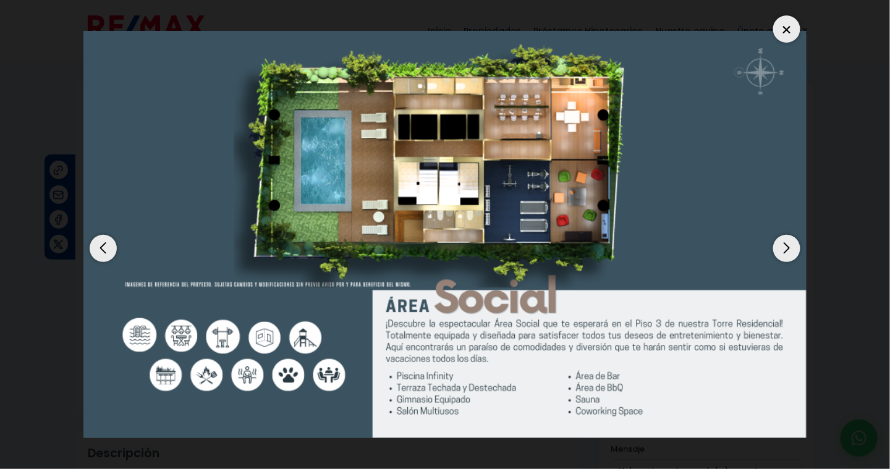
click at [101, 250] on div "Previous slide" at bounding box center [103, 248] width 27 height 27
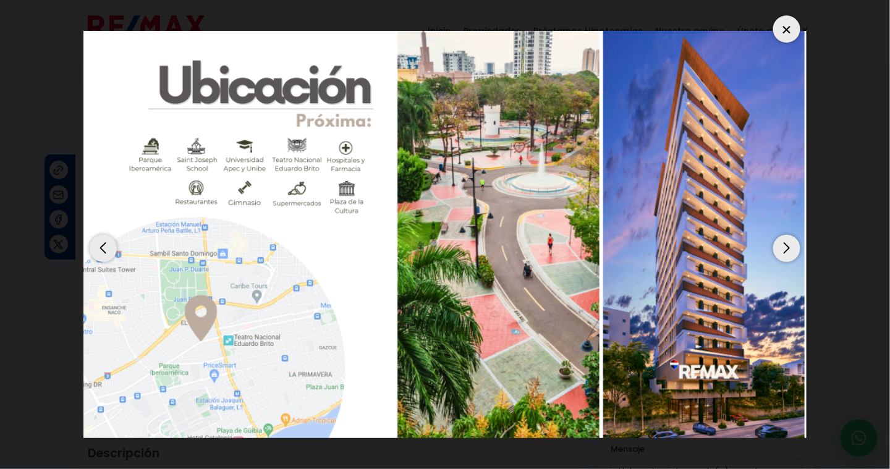
click at [108, 254] on div "Previous slide" at bounding box center [103, 248] width 27 height 27
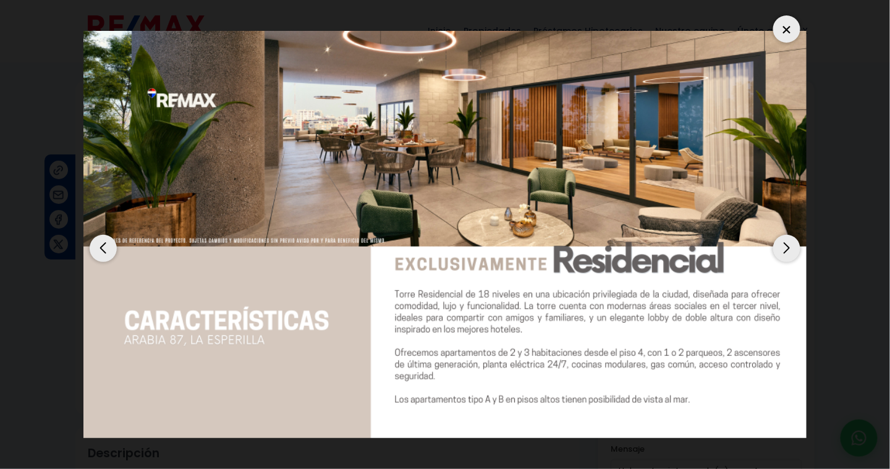
click at [107, 254] on div "Previous slide" at bounding box center [103, 248] width 27 height 27
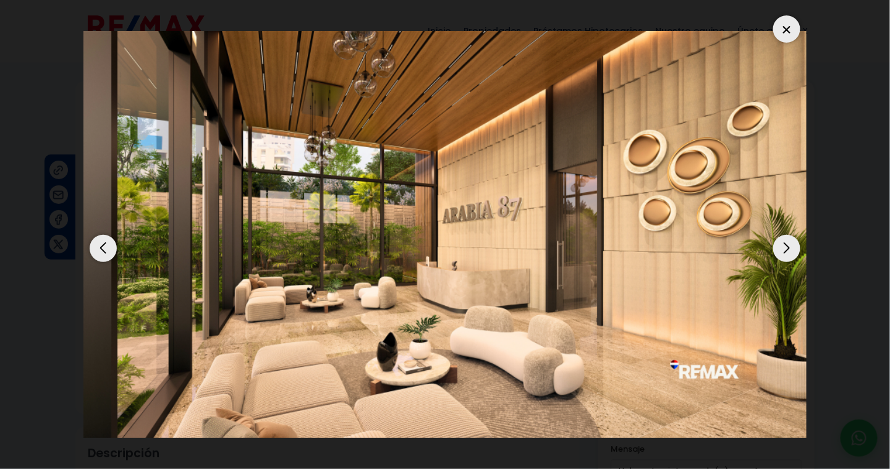
click at [106, 254] on div "Previous slide" at bounding box center [103, 248] width 27 height 27
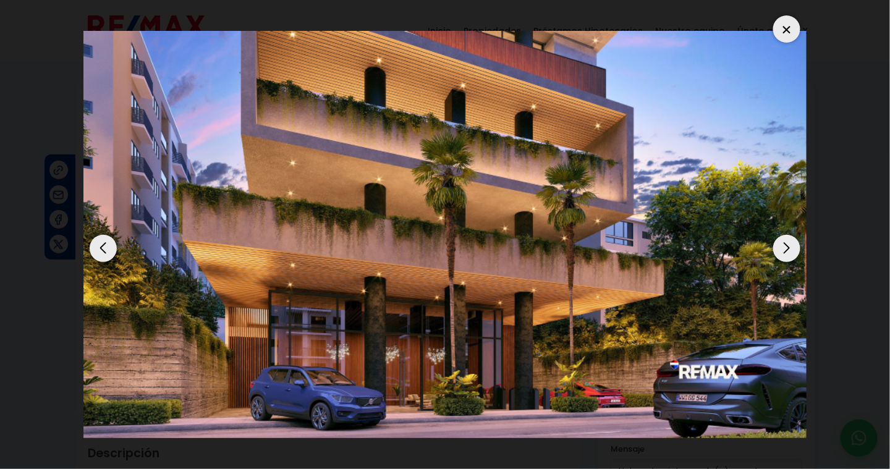
click at [106, 250] on div "Previous slide" at bounding box center [103, 248] width 27 height 27
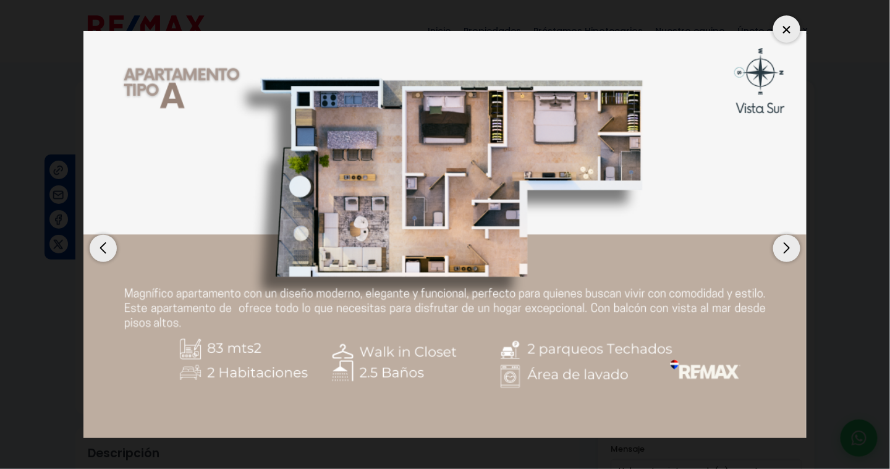
click at [105, 252] on div "Previous slide" at bounding box center [103, 248] width 27 height 27
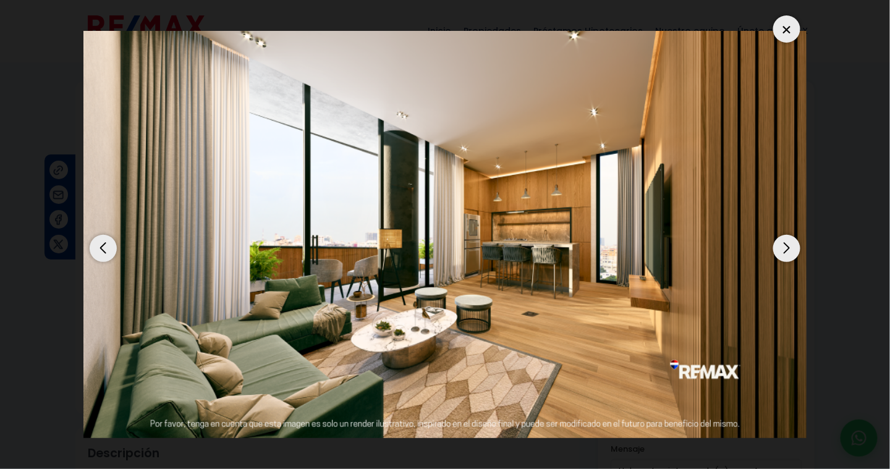
click at [105, 251] on div "Previous slide" at bounding box center [103, 248] width 27 height 27
